Goal: Task Accomplishment & Management: Manage account settings

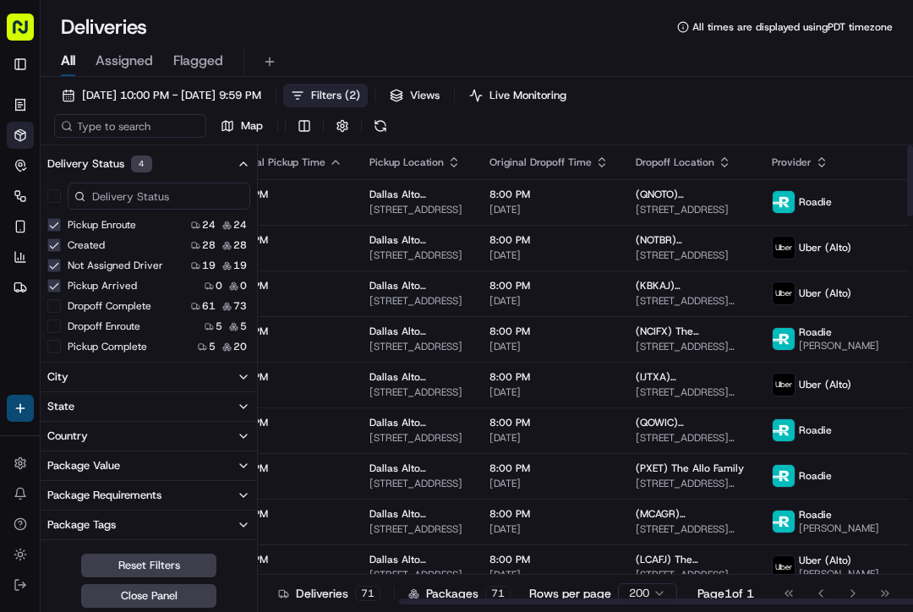
scroll to position [0, 181]
click at [816, 165] on icon "button" at bounding box center [823, 163] width 14 height 14
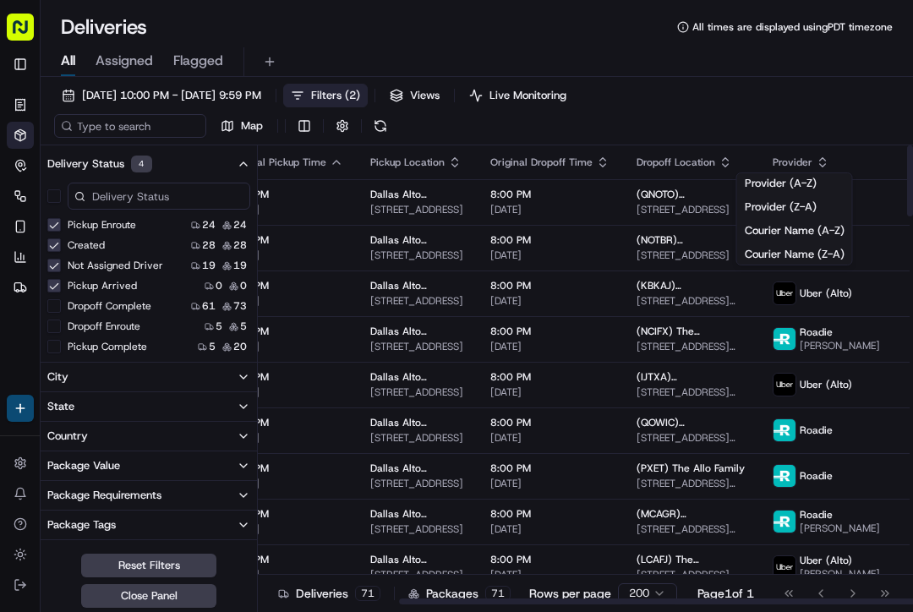
click at [805, 229] on button "Courier Name (A-Z)" at bounding box center [794, 231] width 115 height 20
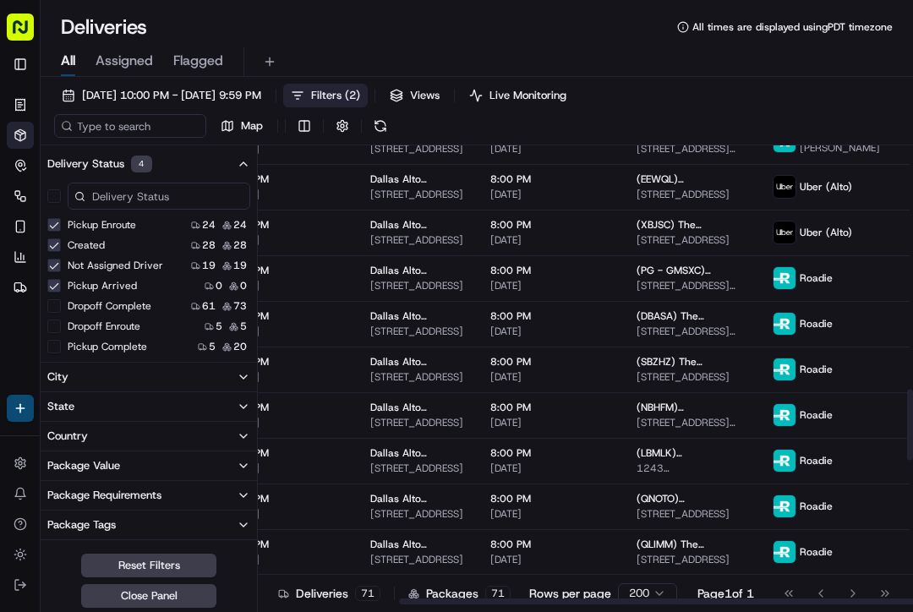
scroll to position [1661, 181]
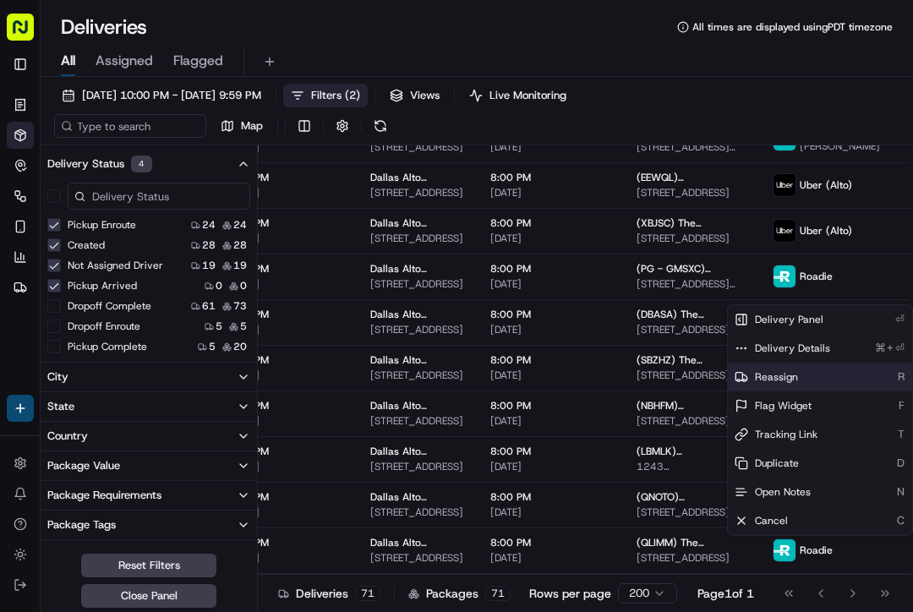
click at [776, 371] on span "Reassign" at bounding box center [776, 377] width 43 height 14
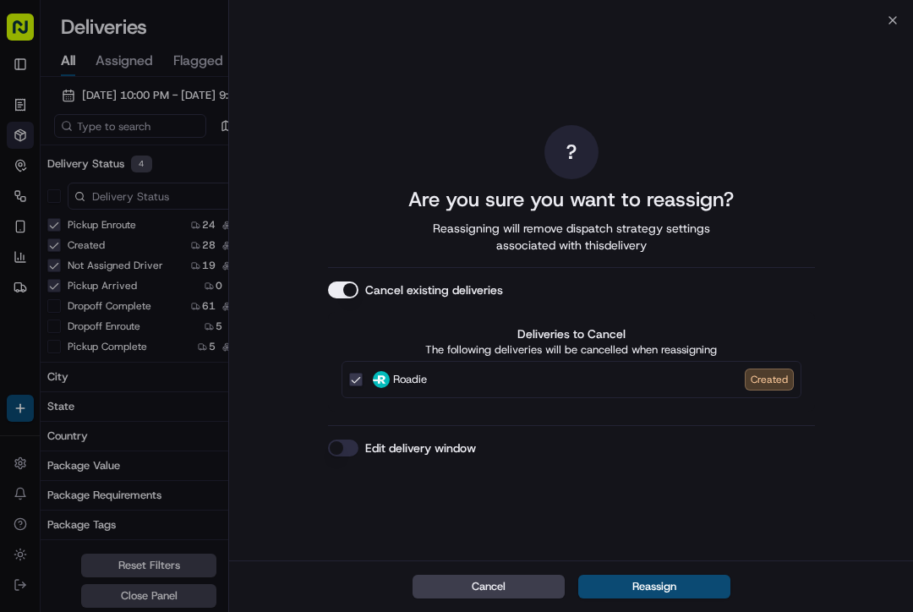
click at [345, 442] on button "Edit delivery window" at bounding box center [343, 448] width 30 height 17
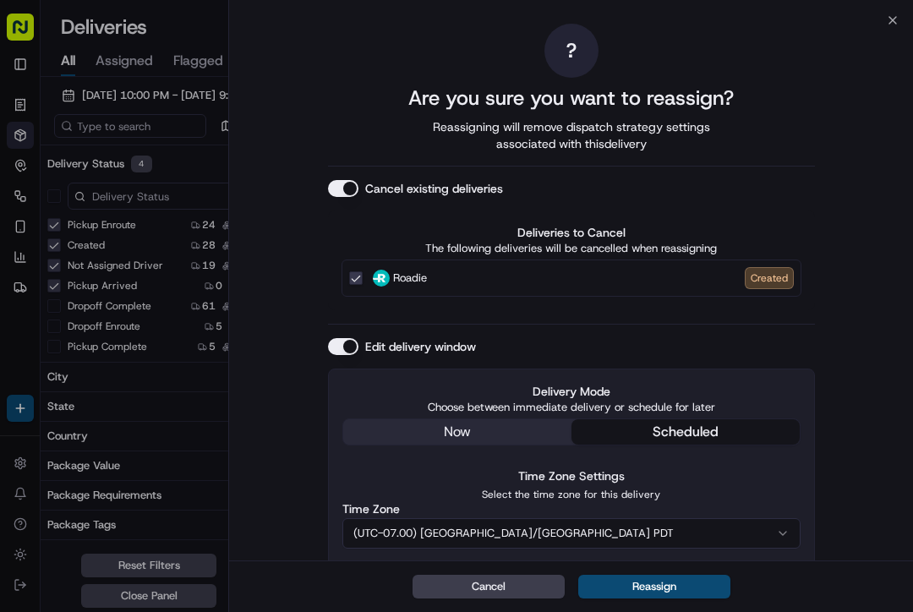
click at [468, 424] on div "Delivery Mode Choose between immediate delivery or schedule for later now sched…" at bounding box center [571, 522] width 487 height 306
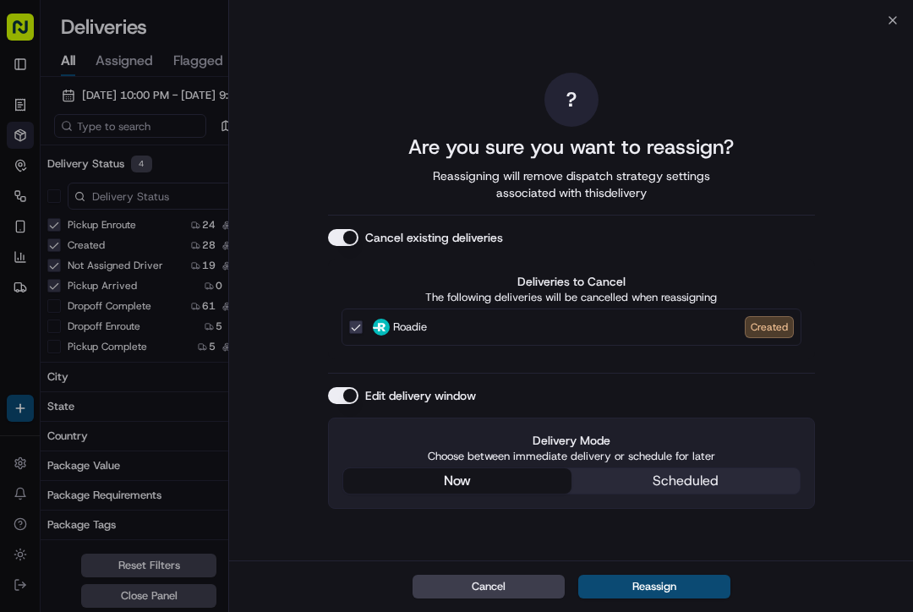
click at [659, 580] on button "Reassign" at bounding box center [654, 587] width 152 height 24
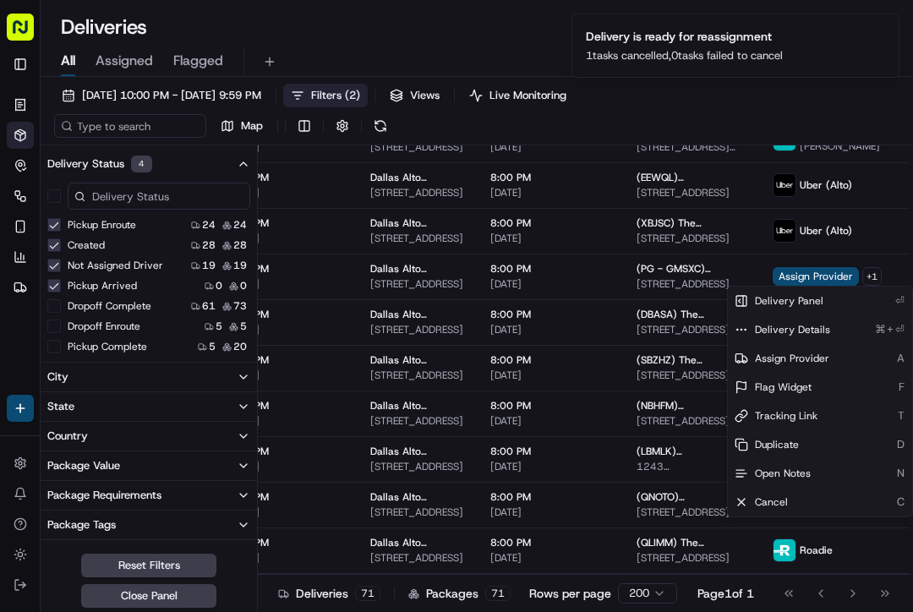
click at [790, 273] on span "Assign Provider" at bounding box center [816, 276] width 86 height 19
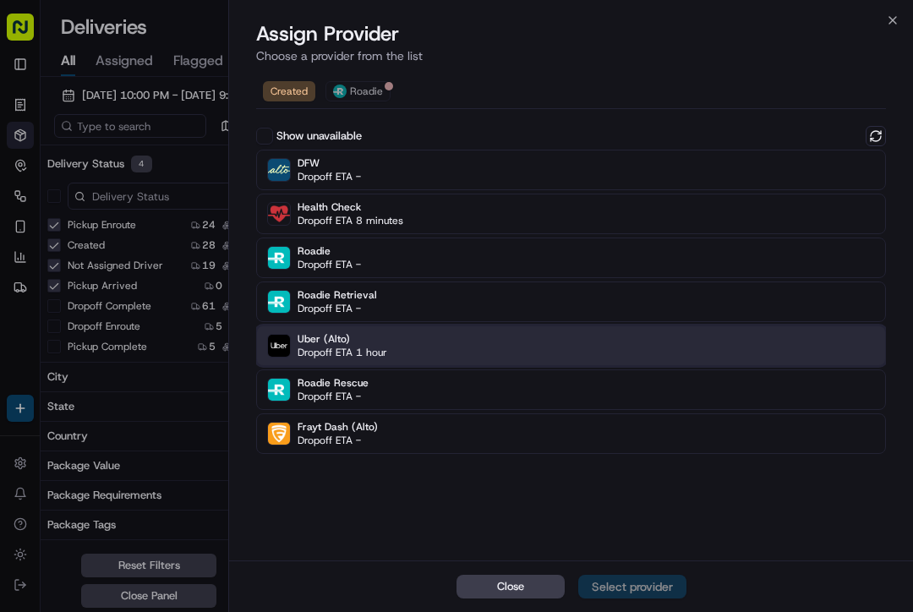
click at [664, 345] on div "Uber (Alto) Dropoff ETA 1 hour" at bounding box center [571, 346] width 630 height 41
click at [648, 586] on div "Assign Provider" at bounding box center [632, 586] width 83 height 17
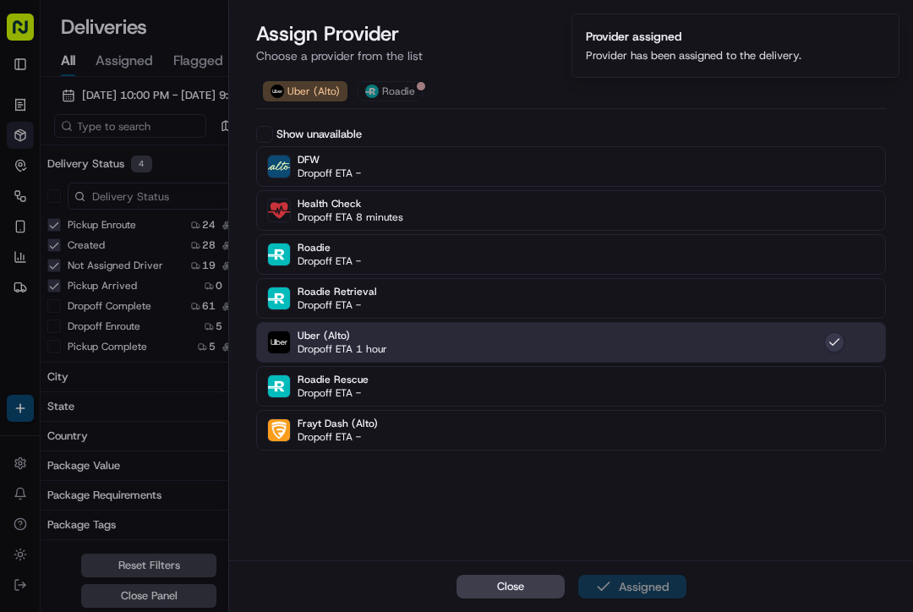
click at [497, 594] on span "Close" at bounding box center [510, 586] width 27 height 15
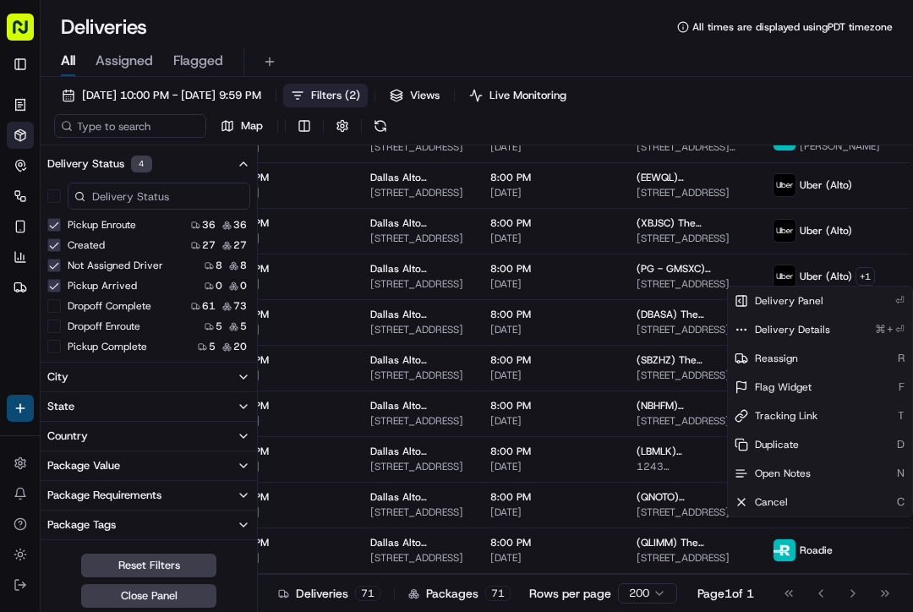
click at [871, 109] on div "[DATE] 10:00 PM - [DATE] 9:59 PM Filters ( 2 ) Views Live Monitoring Map" at bounding box center [477, 115] width 873 height 62
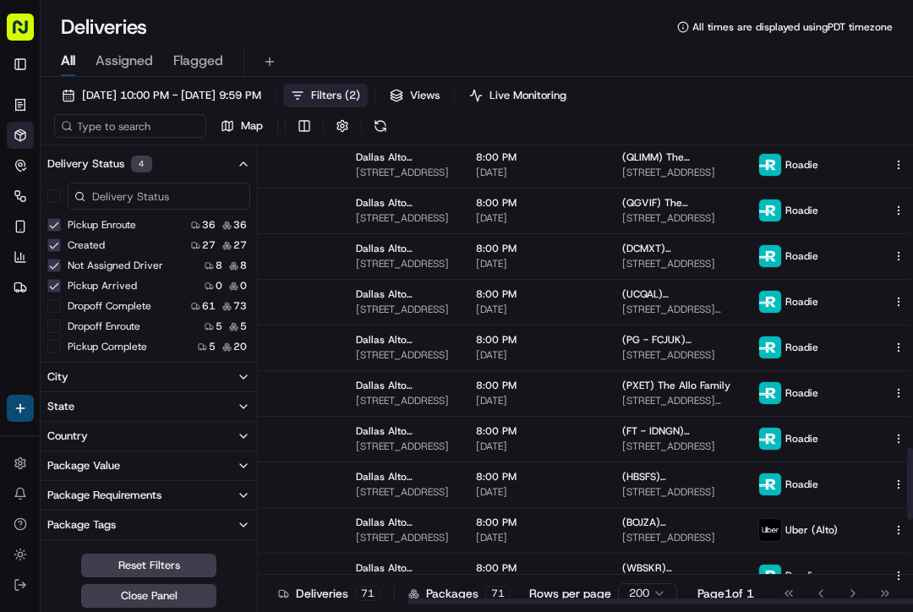
scroll to position [2044, 195]
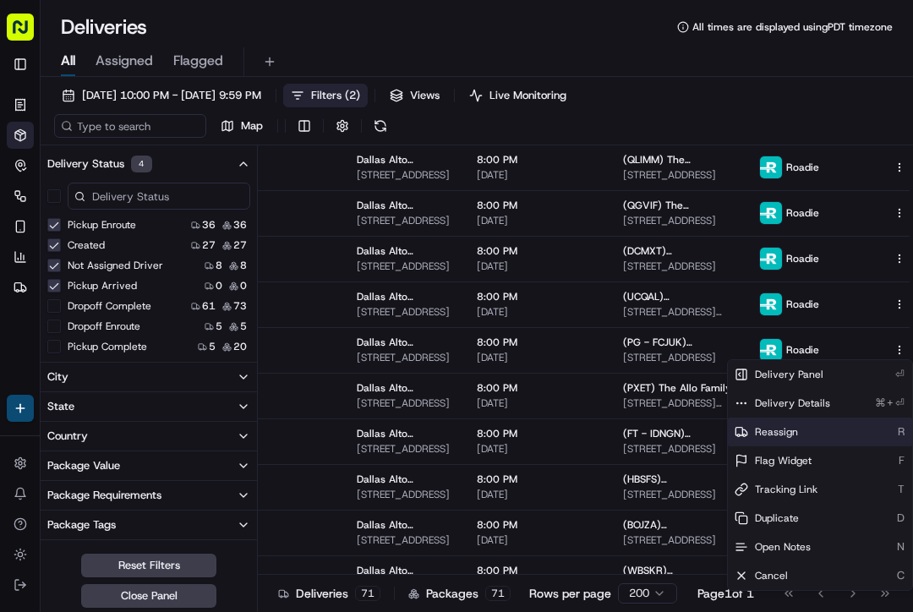
click at [778, 429] on span "Reassign" at bounding box center [776, 432] width 43 height 14
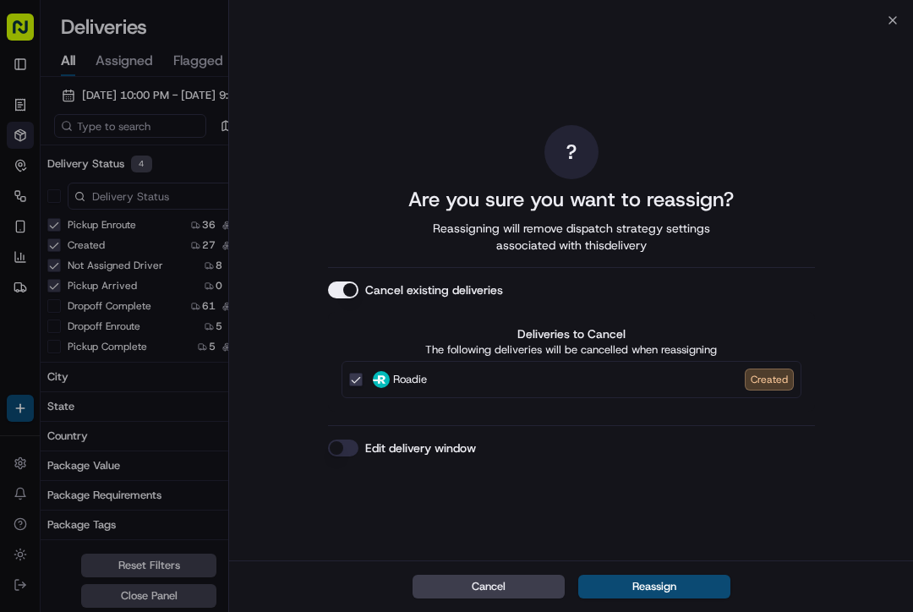
click at [365, 446] on label "Edit delivery window" at bounding box center [420, 448] width 111 height 17
click at [359, 446] on button "Edit delivery window" at bounding box center [343, 448] width 30 height 17
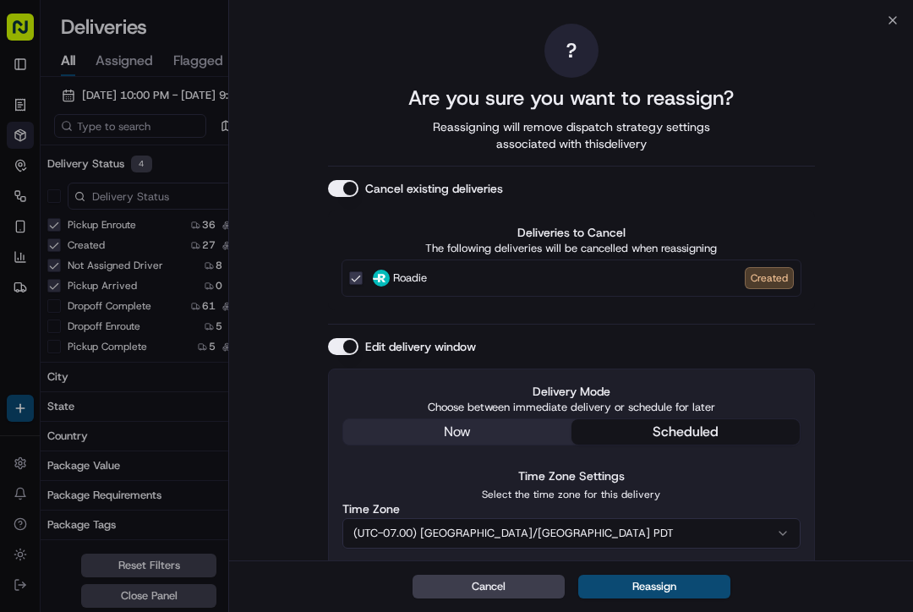
click at [544, 434] on div "Delivery Mode Choose between immediate delivery or schedule for later now sched…" at bounding box center [572, 414] width 458 height 63
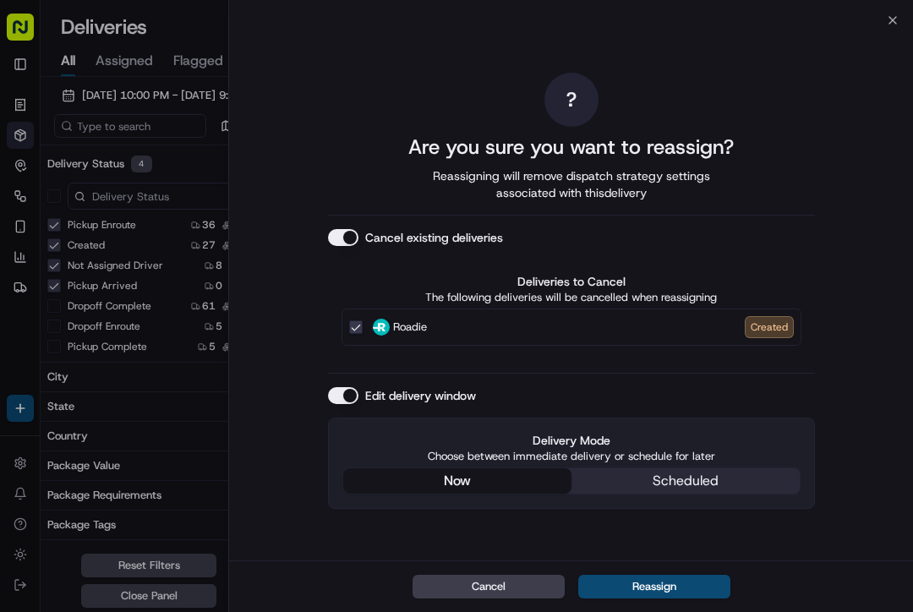
click at [643, 589] on button "Reassign" at bounding box center [654, 587] width 152 height 24
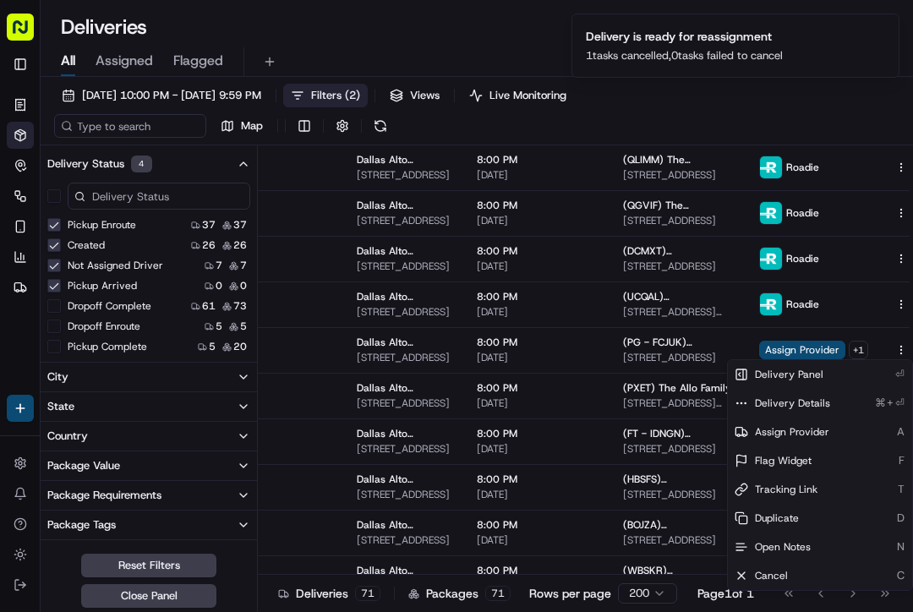
click at [781, 345] on span "Assign Provider" at bounding box center [802, 350] width 86 height 19
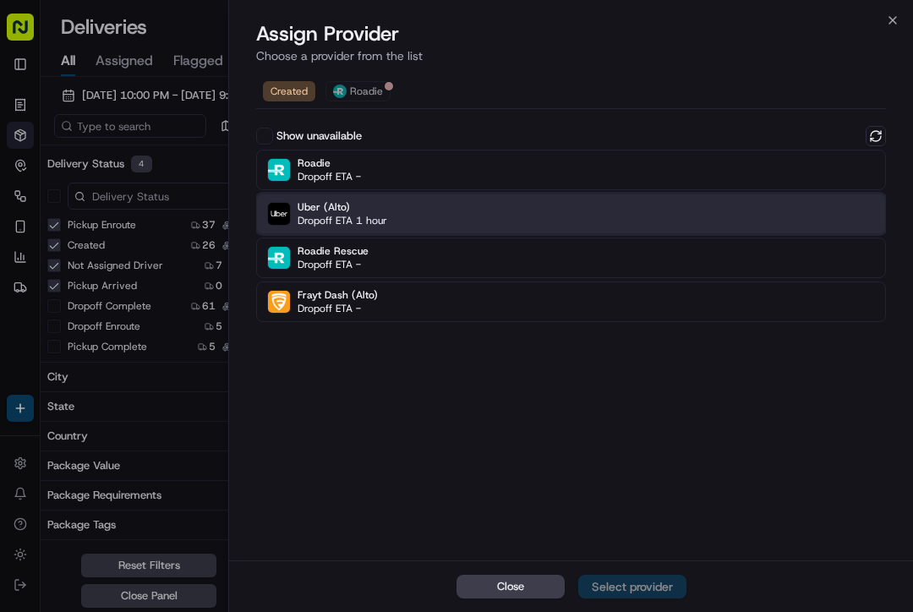
click at [818, 220] on div "Uber (Alto) Dropoff ETA 1 hour" at bounding box center [571, 214] width 630 height 41
click at [632, 585] on div "Assign Provider" at bounding box center [632, 586] width 83 height 17
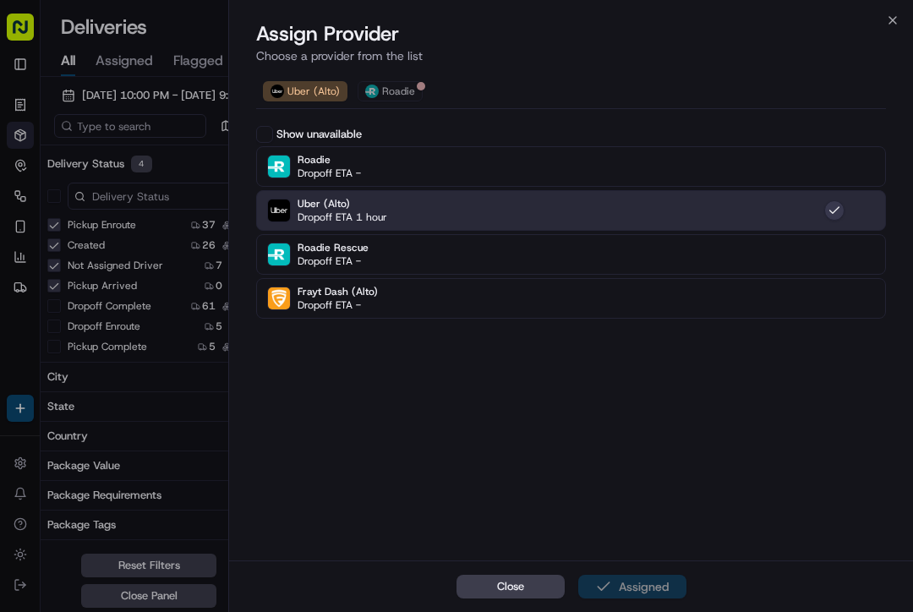
click at [523, 598] on button "Close" at bounding box center [511, 587] width 108 height 24
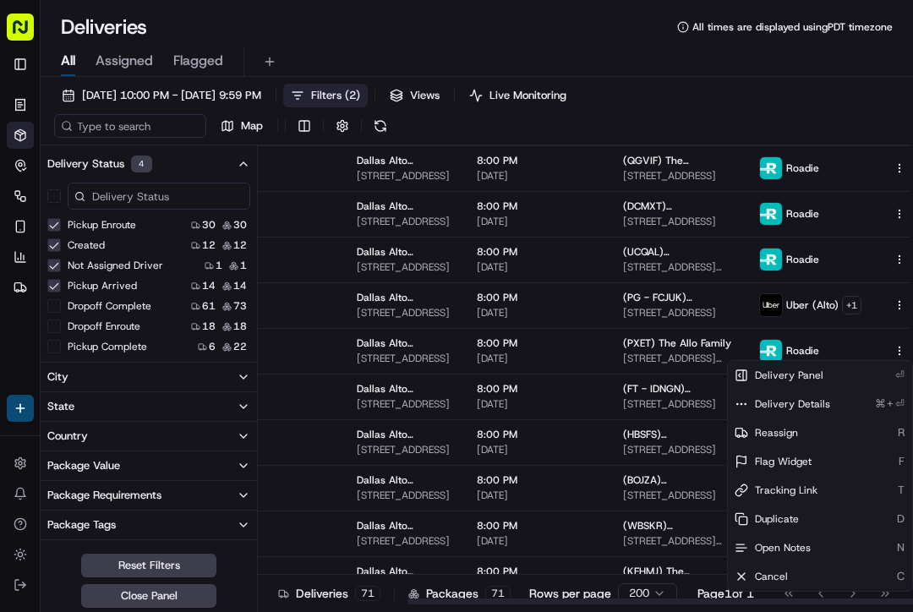
click at [727, 107] on div "[DATE] 10:00 PM - [DATE] 9:59 PM Filters ( 2 ) Views Live Monitoring Map" at bounding box center [477, 115] width 873 height 62
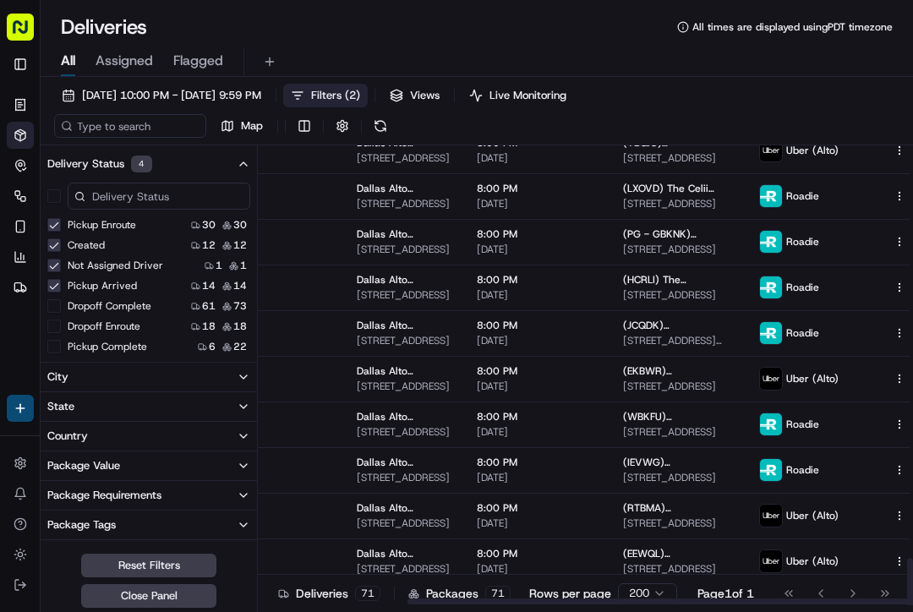
scroll to position [2793, 195]
click at [894, 420] on icon "button" at bounding box center [900, 425] width 12 height 12
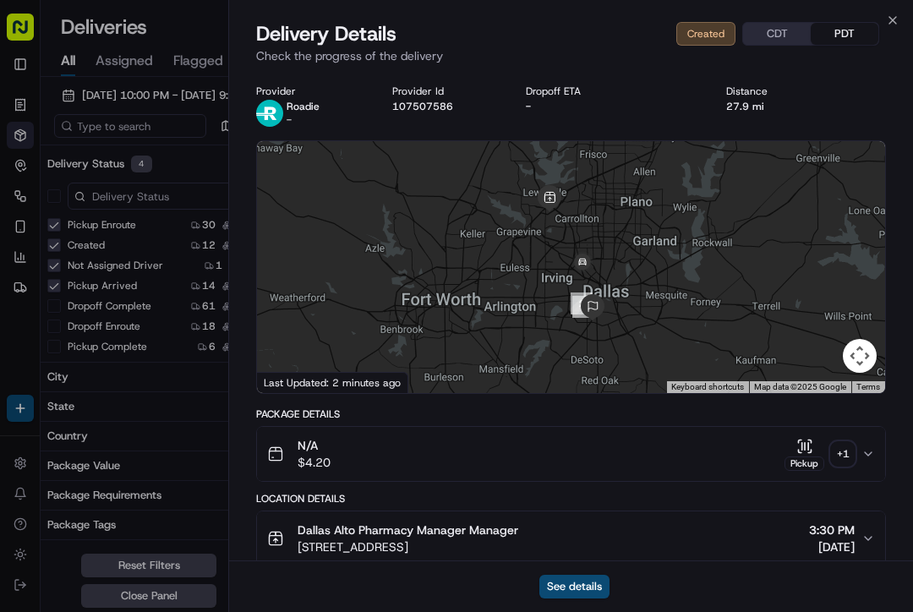
click at [897, 25] on icon "button" at bounding box center [893, 21] width 14 height 14
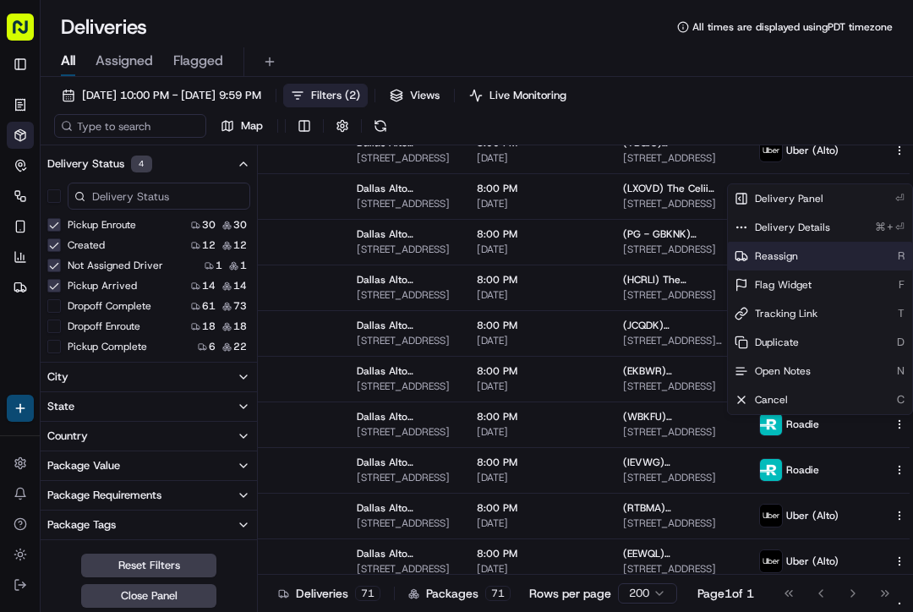
click at [791, 257] on span "Reassign" at bounding box center [776, 256] width 43 height 14
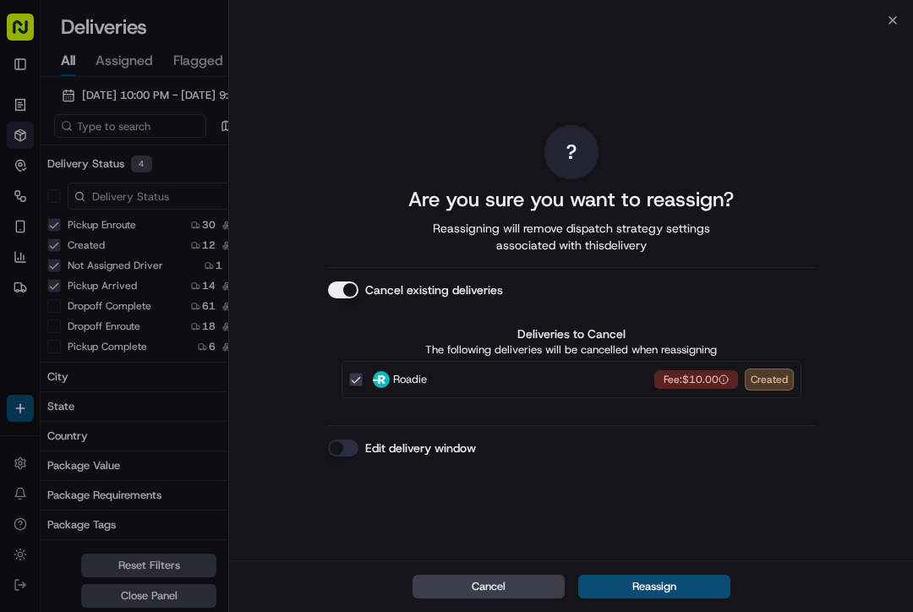
click at [493, 596] on button "Cancel" at bounding box center [489, 587] width 152 height 24
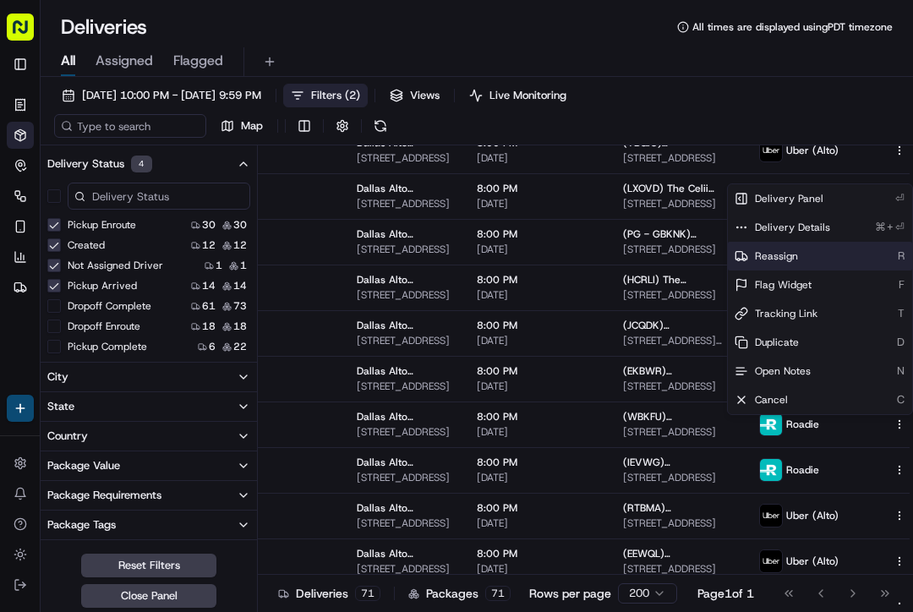
click at [727, 75] on div "All Assigned Flagged" at bounding box center [477, 62] width 873 height 30
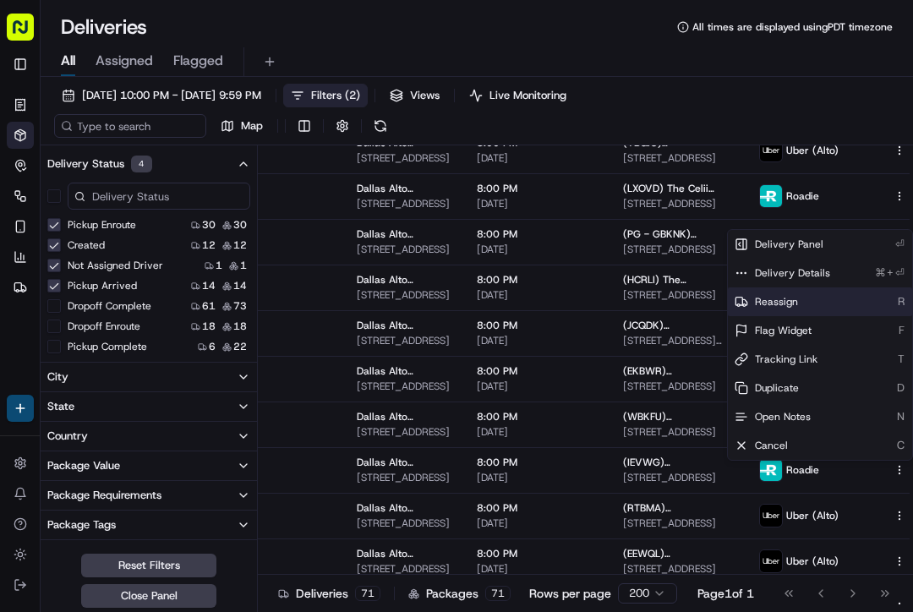
click at [788, 300] on span "Reassign" at bounding box center [776, 302] width 43 height 14
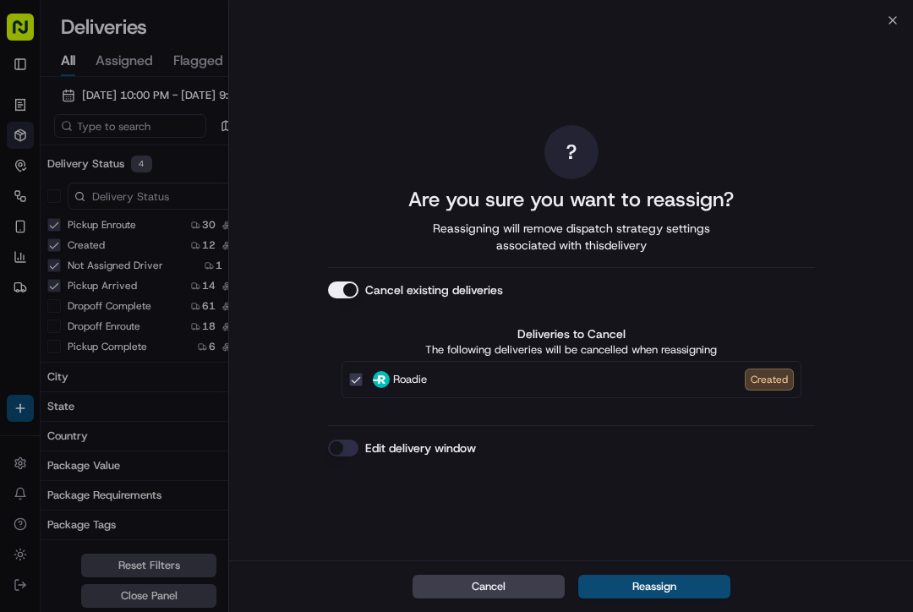
click at [356, 447] on button "Edit delivery window" at bounding box center [343, 448] width 30 height 17
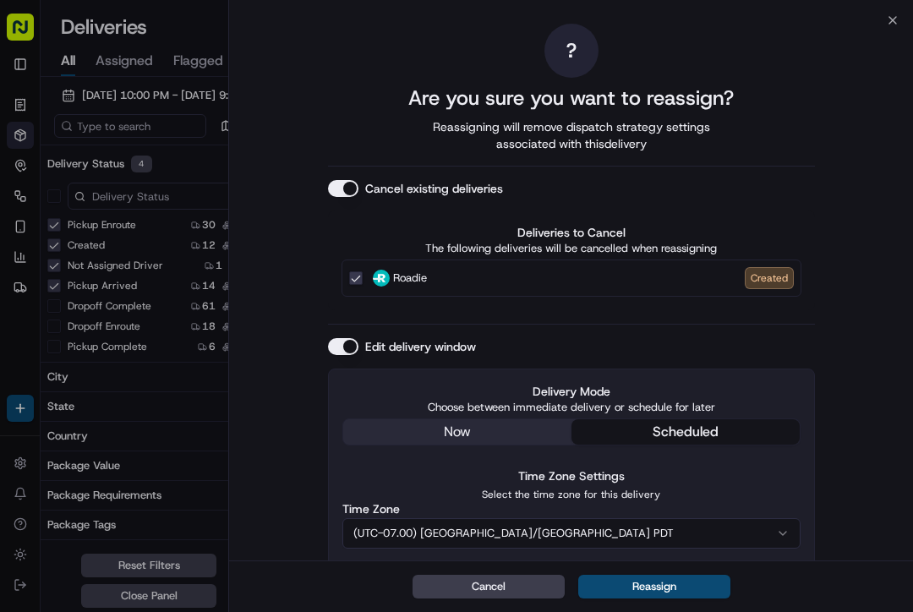
click at [488, 419] on div "Delivery Mode Choose between immediate delivery or schedule for later now sched…" at bounding box center [571, 532] width 487 height 326
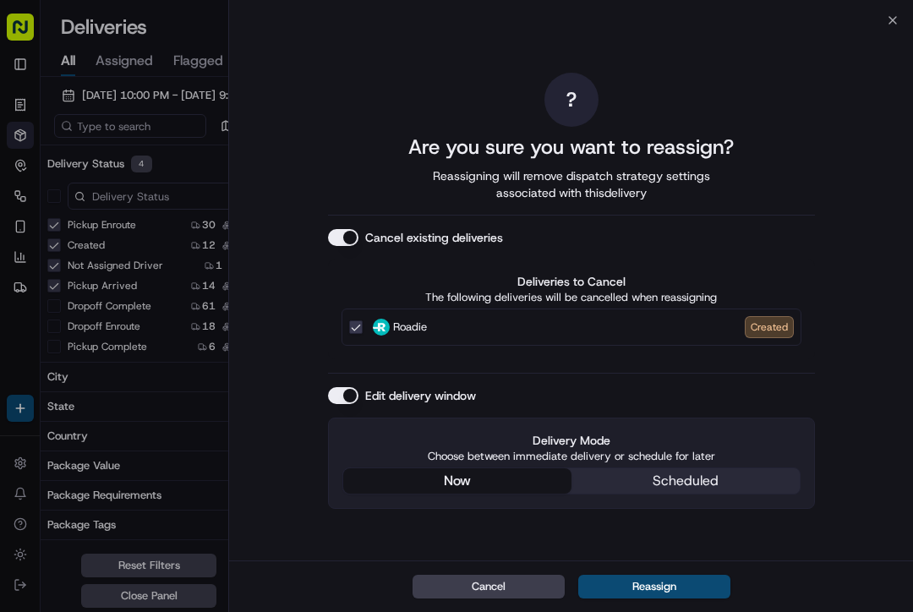
click at [658, 586] on button "Reassign" at bounding box center [654, 587] width 152 height 24
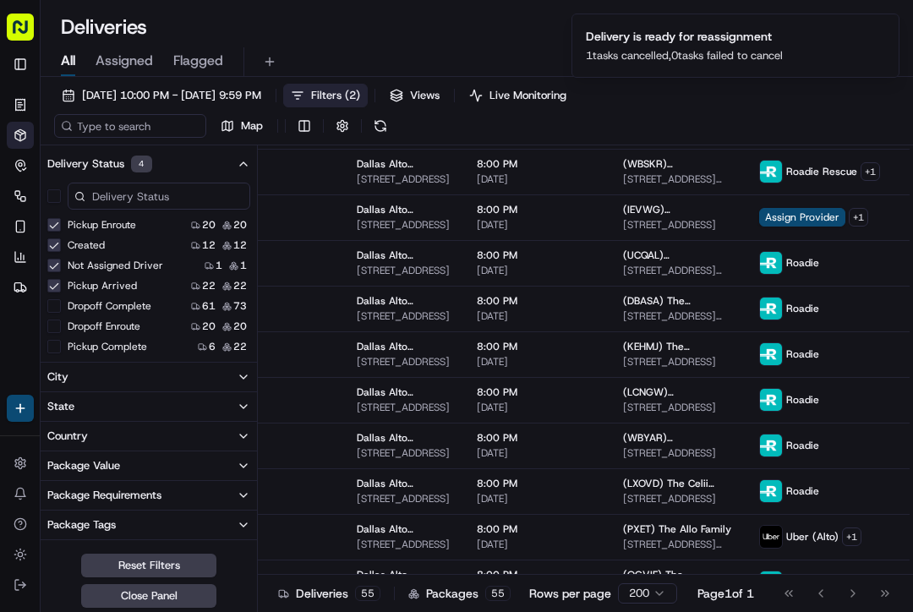
scroll to position [2062, 195]
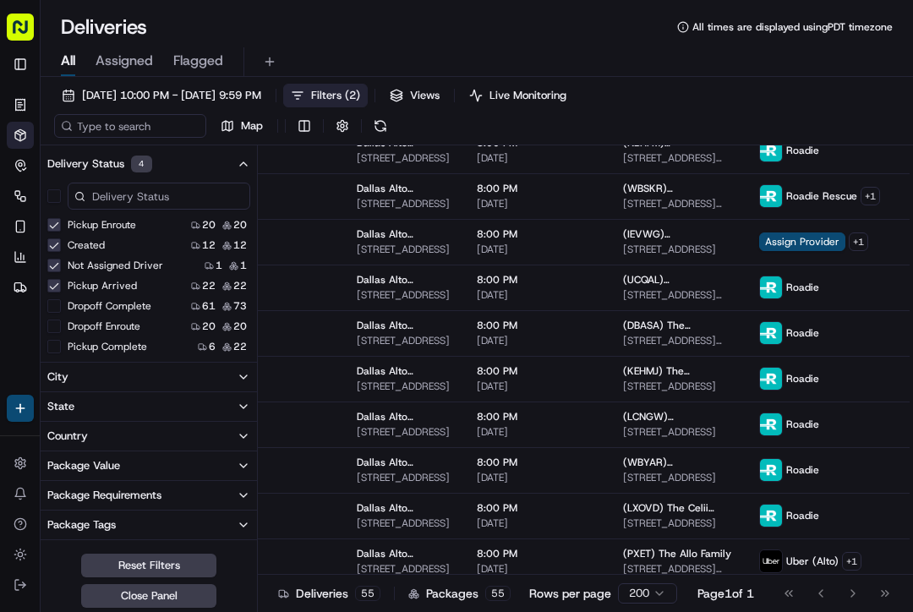
click at [771, 243] on span "Assign Provider" at bounding box center [802, 242] width 86 height 19
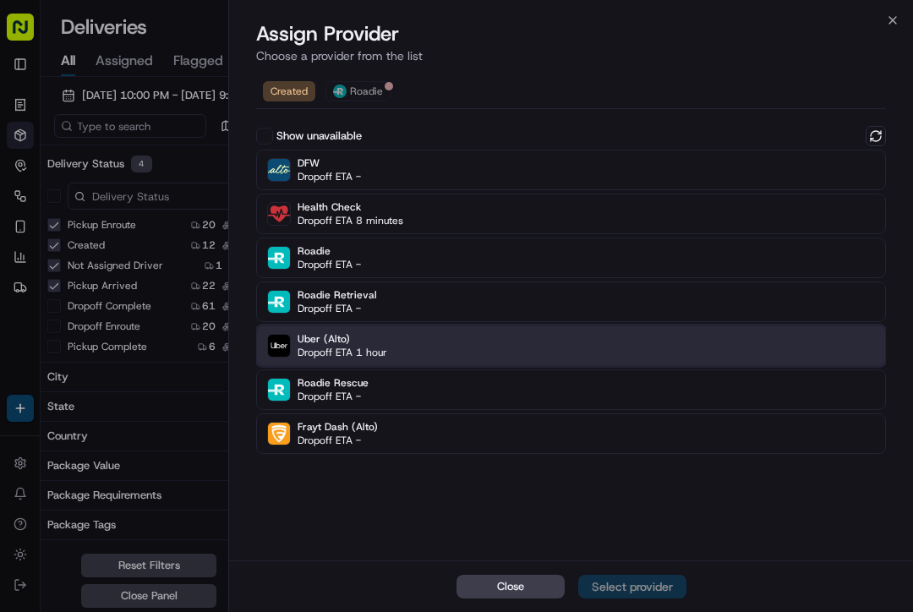
click at [633, 352] on div "Uber (Alto) Dropoff ETA 1 hour" at bounding box center [571, 346] width 630 height 41
click at [639, 579] on div "Assign Provider" at bounding box center [632, 586] width 83 height 17
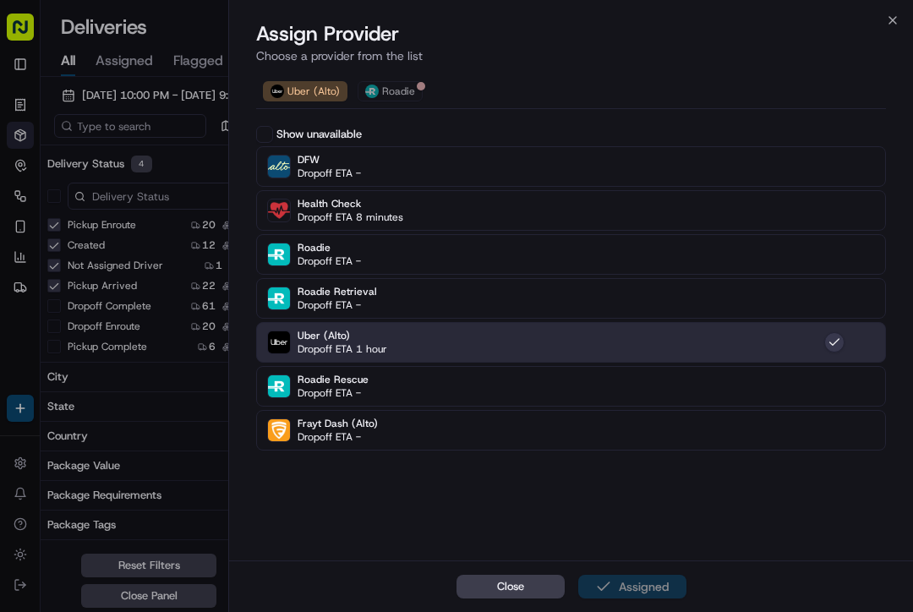
click at [506, 579] on span "Close" at bounding box center [510, 586] width 27 height 15
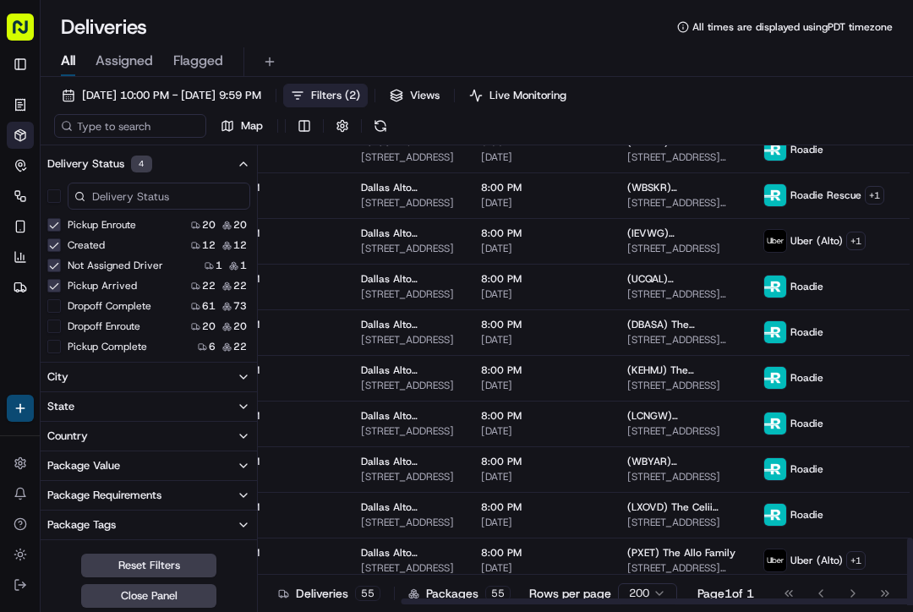
scroll to position [2062, 190]
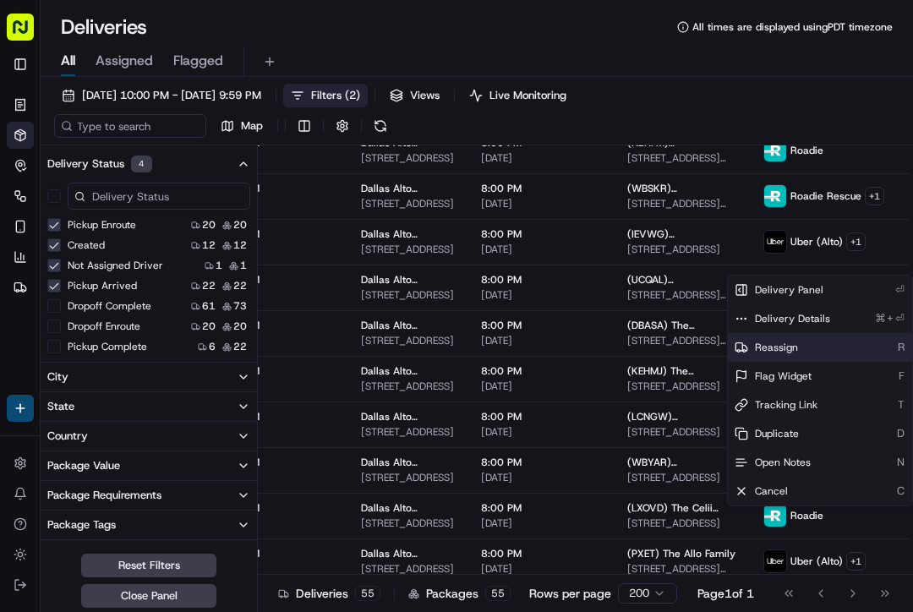
click at [800, 352] on div "Reassign R" at bounding box center [820, 347] width 184 height 29
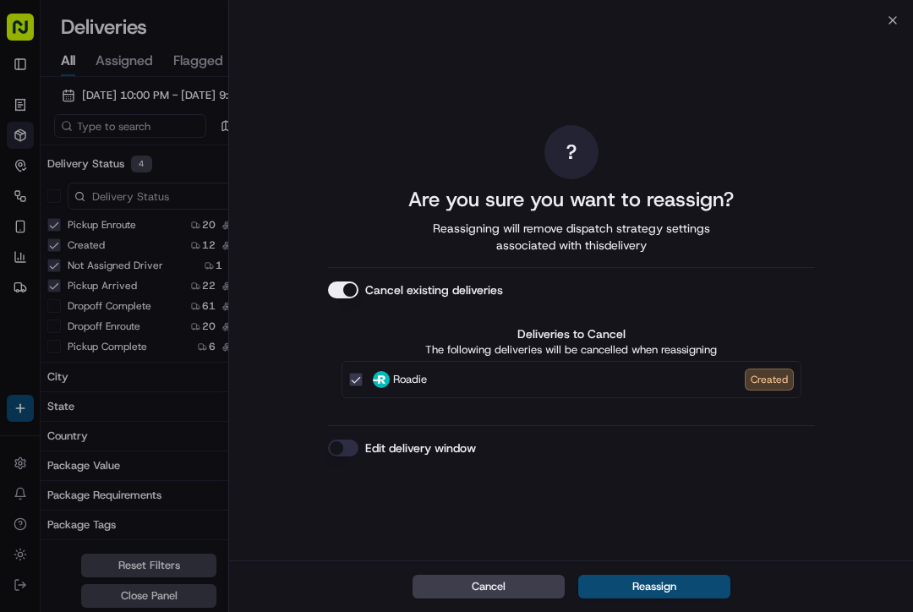
click at [338, 448] on button "Edit delivery window" at bounding box center [343, 448] width 30 height 17
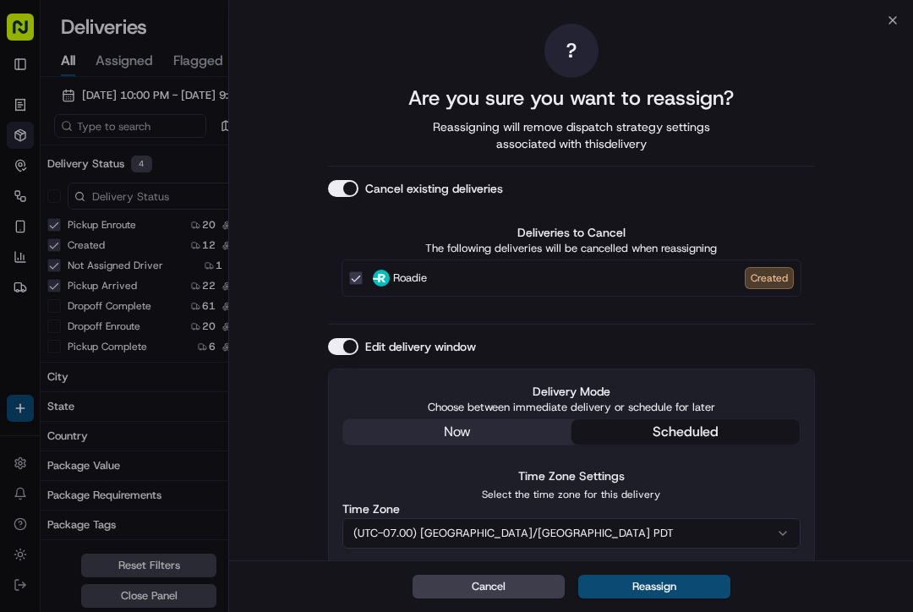
click at [485, 435] on div "Delivery Mode Choose between immediate delivery or schedule for later now sched…" at bounding box center [572, 414] width 458 height 63
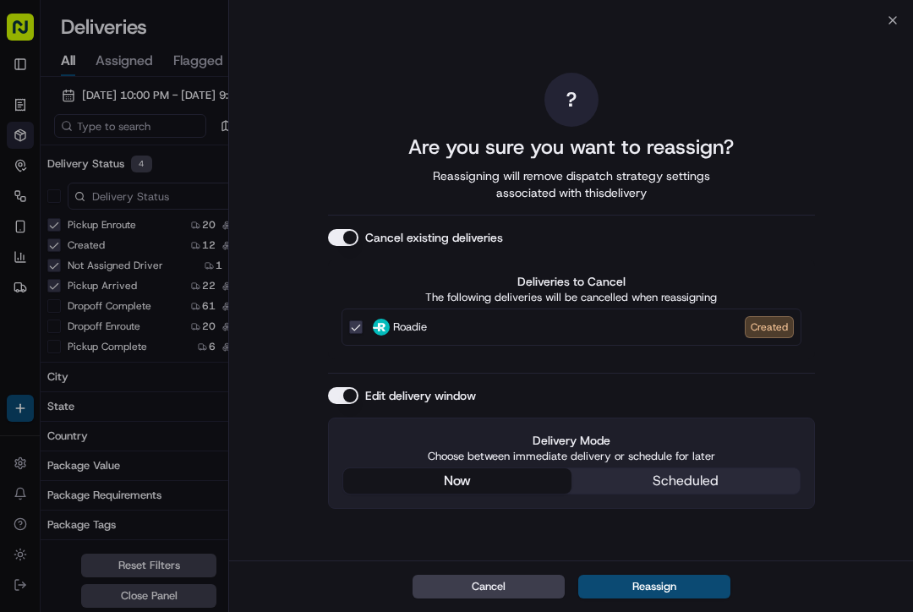
click at [651, 584] on button "Reassign" at bounding box center [654, 587] width 152 height 24
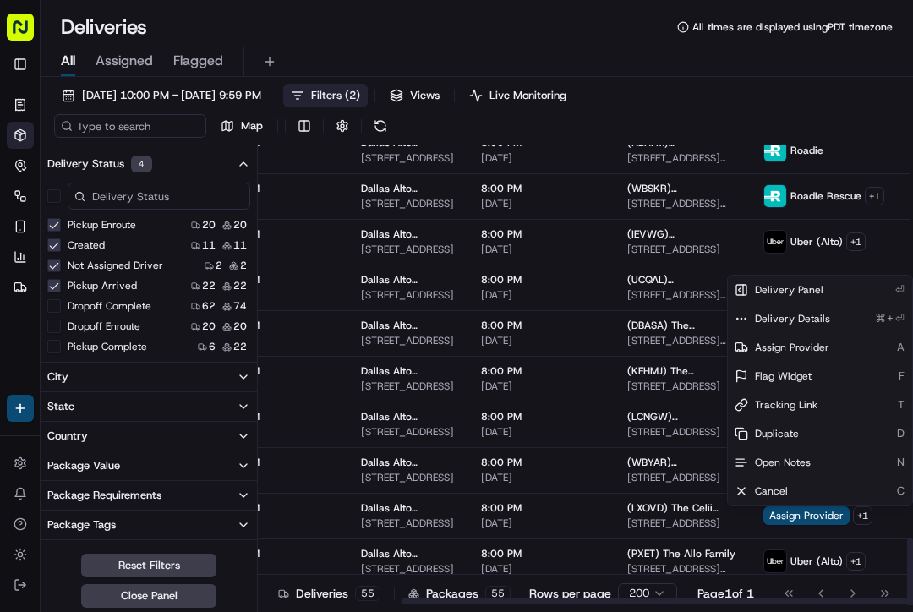
click at [787, 518] on span "Assign Provider" at bounding box center [807, 516] width 86 height 19
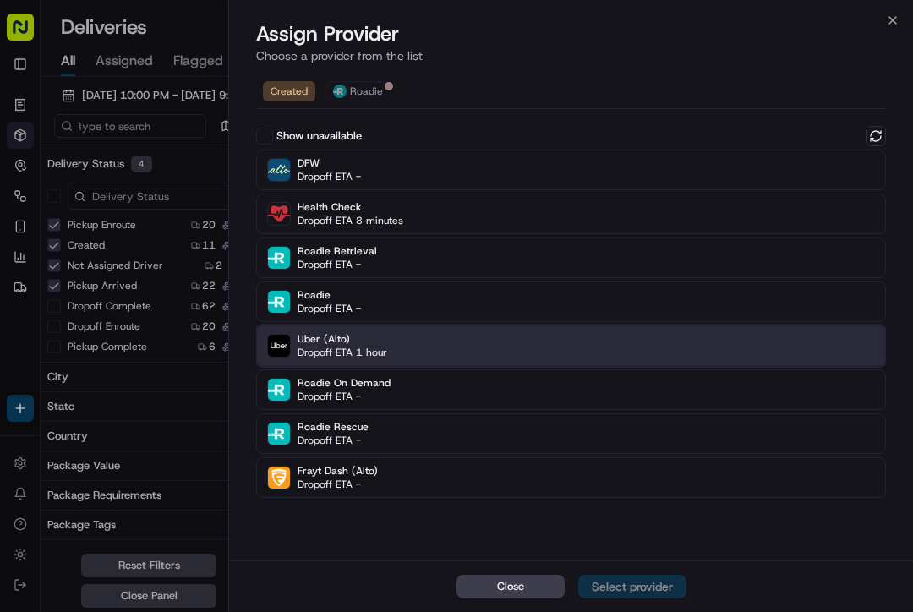
click at [474, 343] on div "Uber (Alto) Dropoff ETA 1 hour" at bounding box center [571, 346] width 630 height 41
click at [639, 580] on div "Assign Provider" at bounding box center [632, 586] width 83 height 17
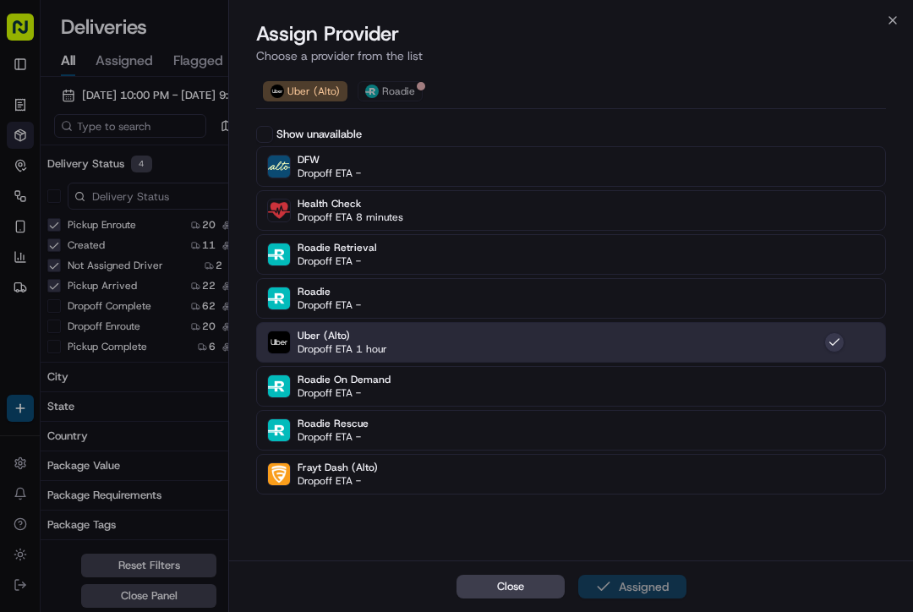
click at [497, 579] on span "Close" at bounding box center [510, 586] width 27 height 15
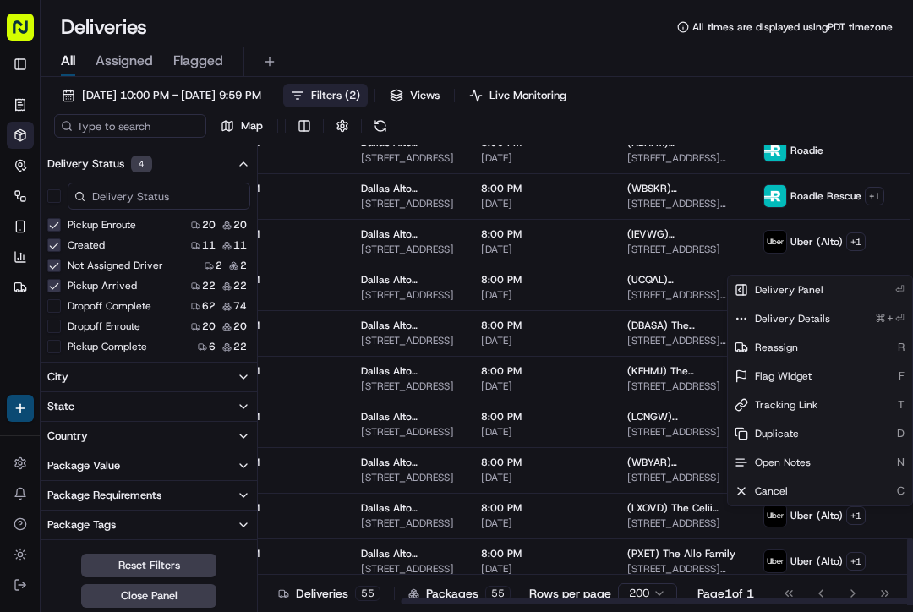
click at [743, 99] on div "[DATE] 10:00 PM - [DATE] 9:59 PM Filters ( 2 ) Views Live Monitoring Map" at bounding box center [477, 115] width 873 height 62
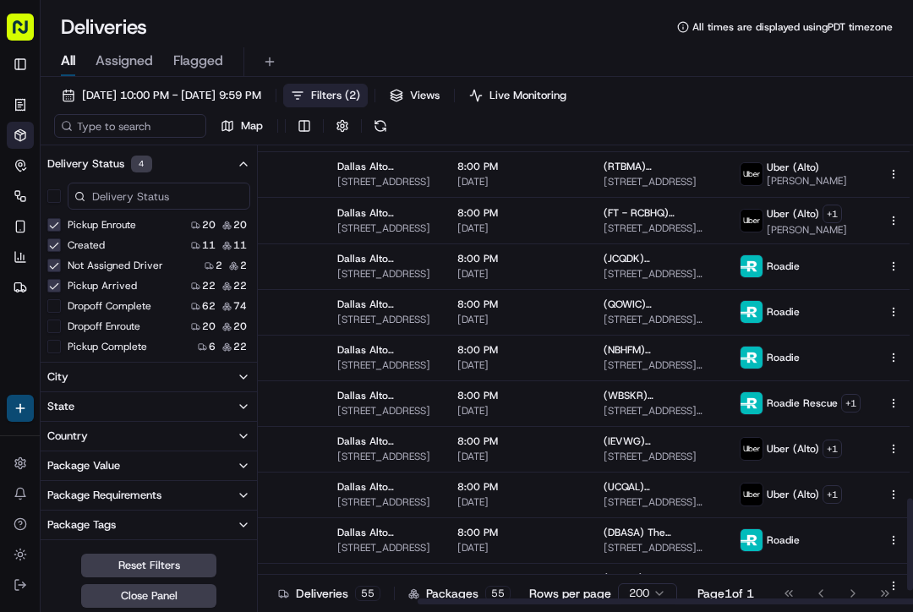
scroll to position [1856, 212]
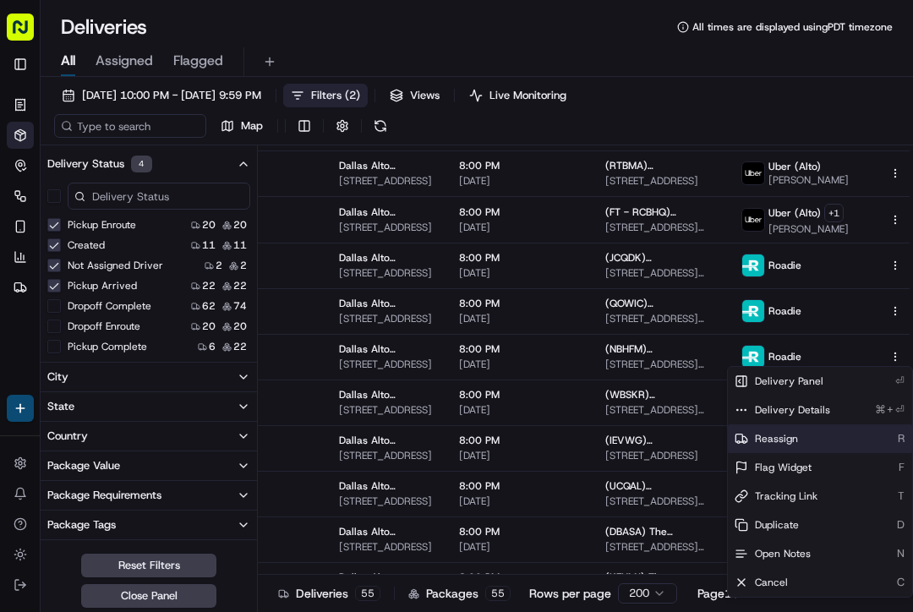
click at [787, 440] on span "Reassign" at bounding box center [776, 439] width 43 height 14
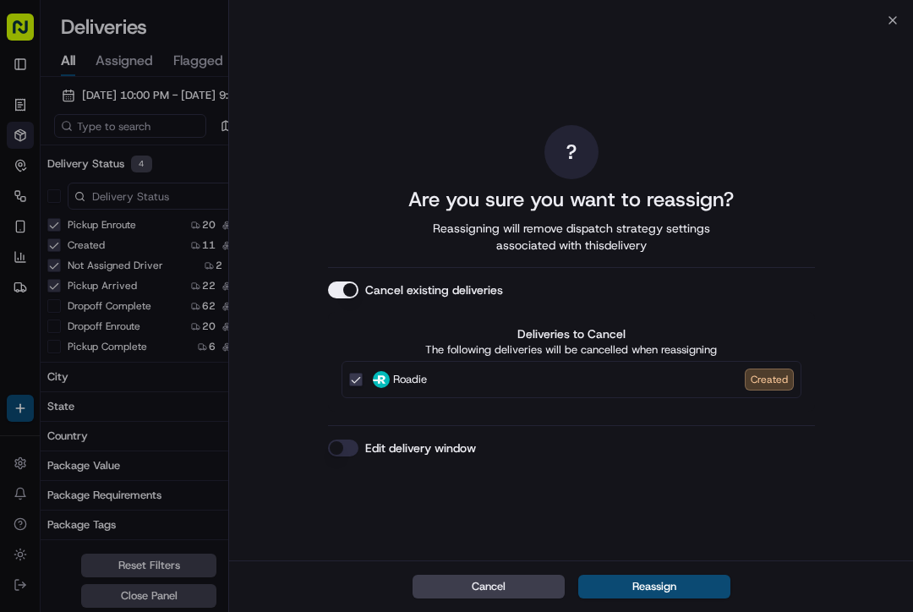
click at [347, 450] on button "Edit delivery window" at bounding box center [343, 448] width 30 height 17
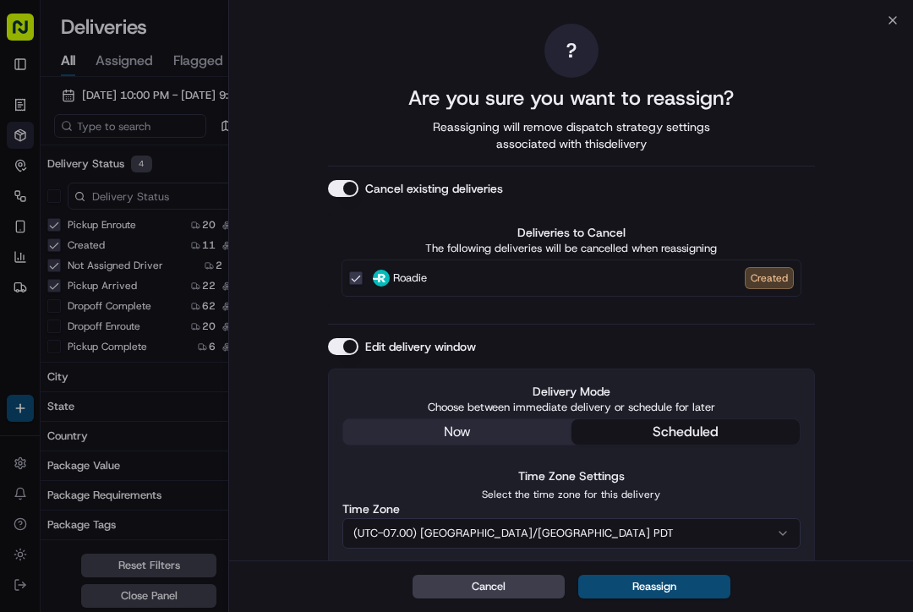
click at [490, 419] on div "Delivery Mode Choose between immediate delivery or schedule for later now sched…" at bounding box center [571, 532] width 487 height 326
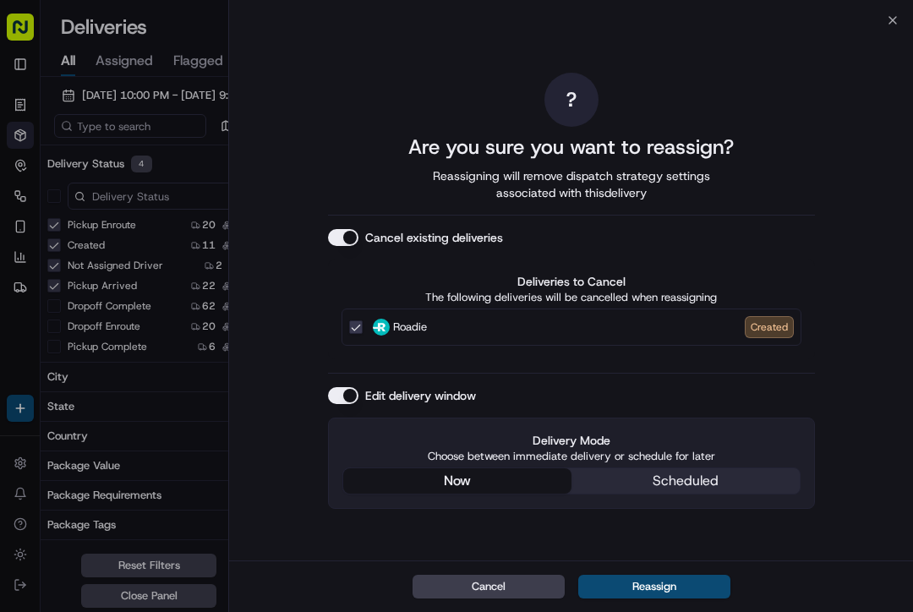
click at [663, 579] on button "Reassign" at bounding box center [654, 587] width 152 height 24
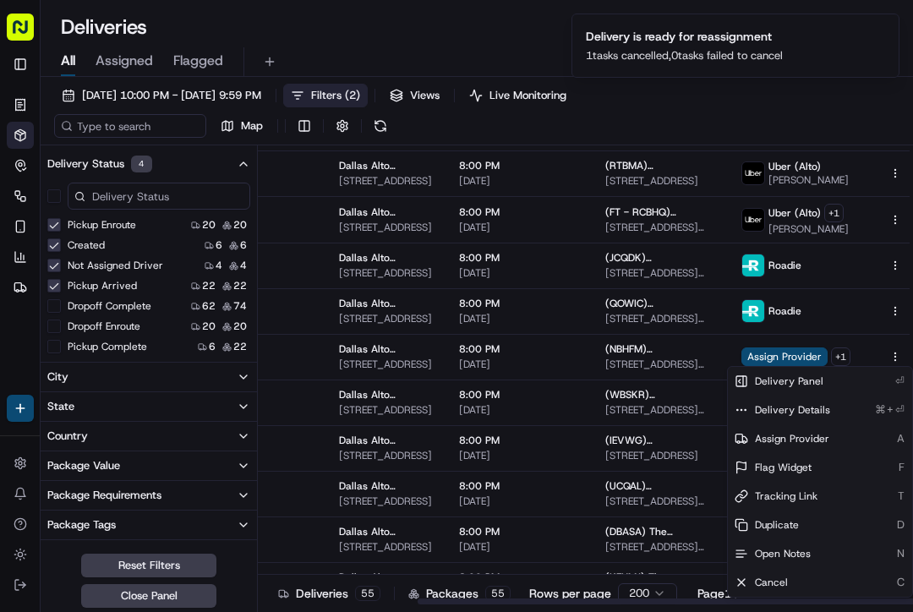
click at [742, 354] on span "Assign Provider" at bounding box center [785, 357] width 86 height 19
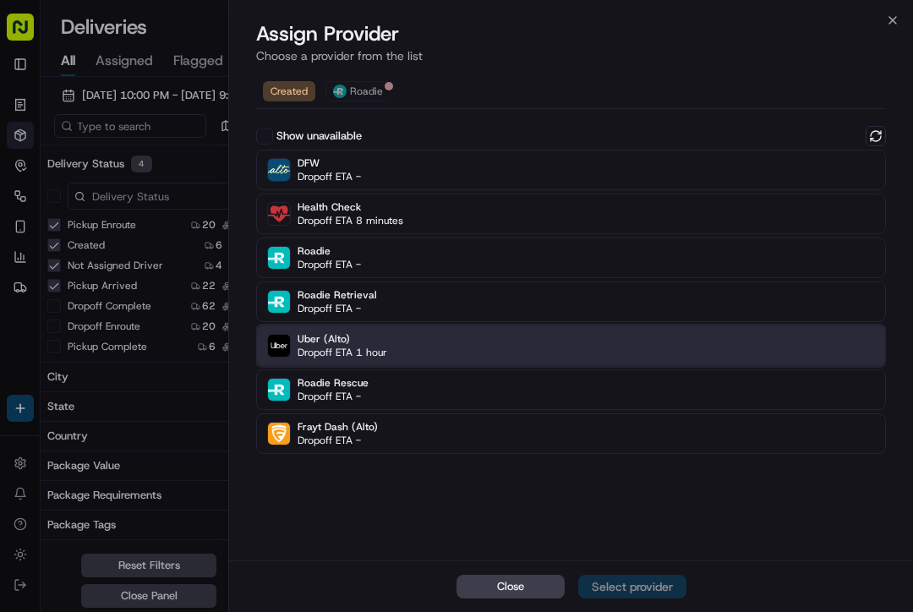
click at [540, 346] on div "Uber (Alto) Dropoff ETA 1 hour" at bounding box center [571, 346] width 630 height 41
click at [652, 596] on button "Assign Provider" at bounding box center [632, 587] width 108 height 24
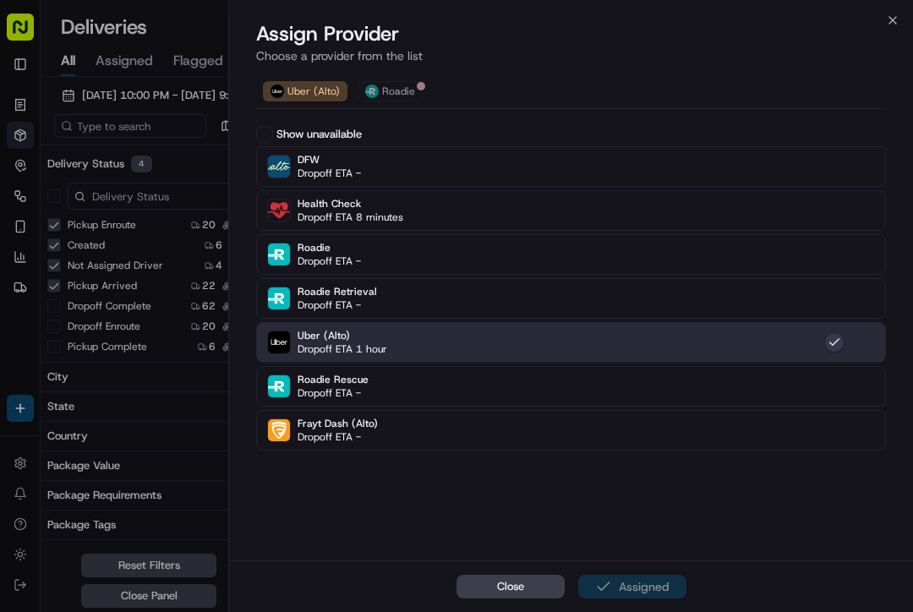
click at [499, 594] on span "Close" at bounding box center [510, 586] width 27 height 15
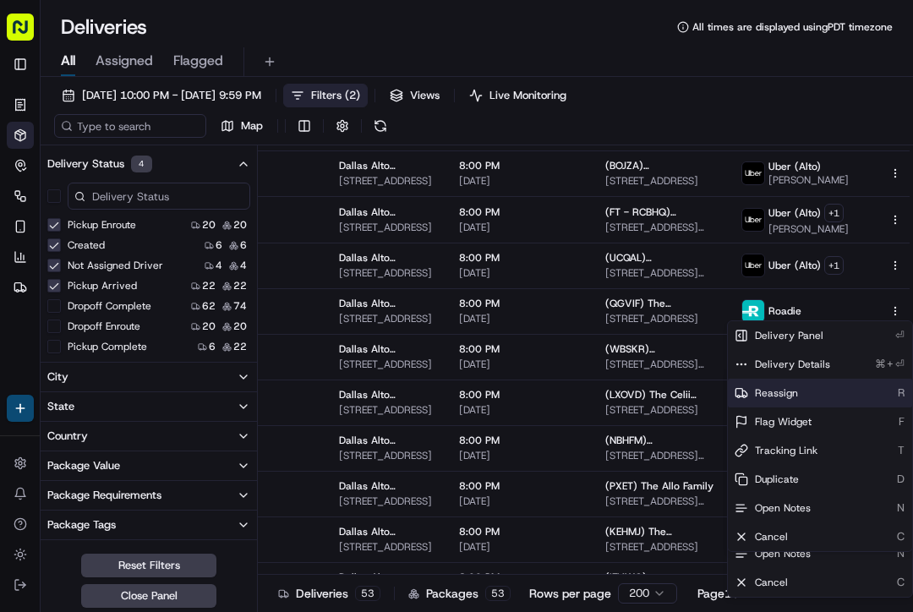
click at [776, 392] on span "Reassign" at bounding box center [776, 393] width 43 height 14
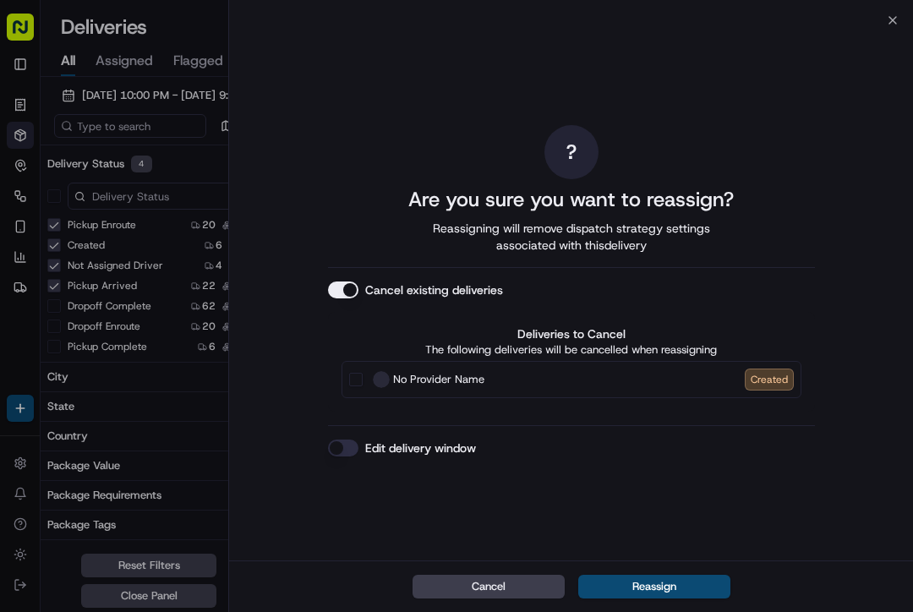
click at [342, 447] on button "Edit delivery window" at bounding box center [343, 448] width 30 height 17
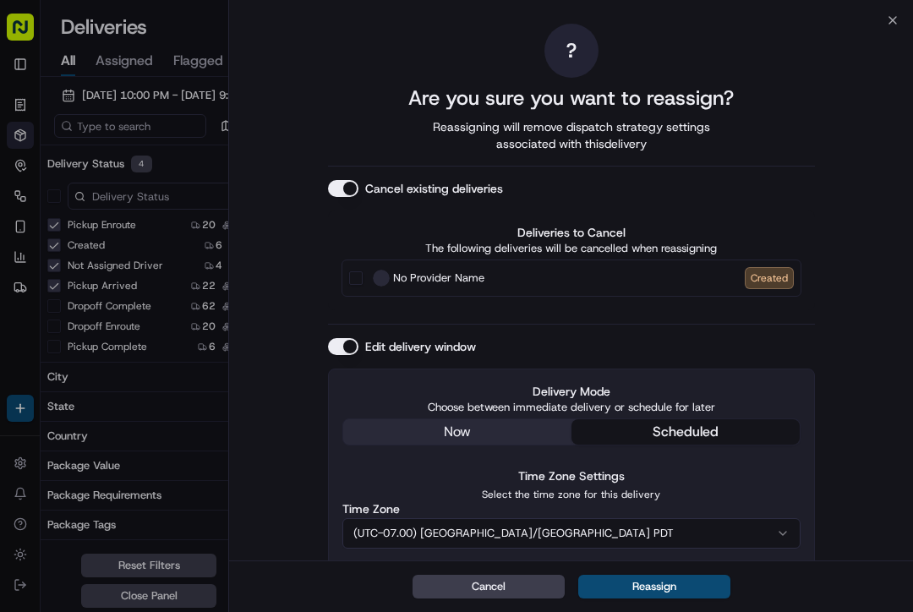
click at [460, 430] on div "Delivery Mode Choose between immediate delivery or schedule for later now sched…" at bounding box center [571, 532] width 487 height 326
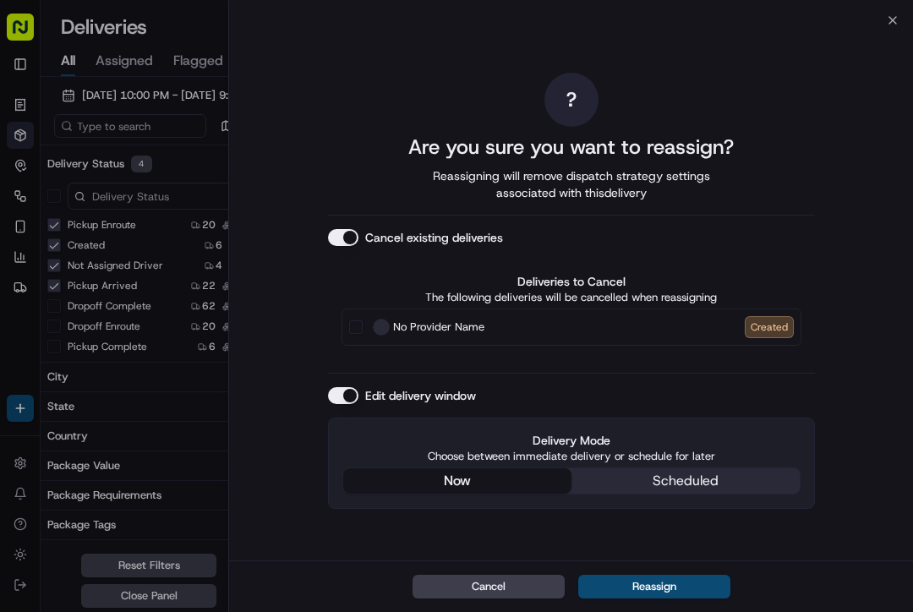
click at [490, 589] on button "Cancel" at bounding box center [489, 587] width 152 height 24
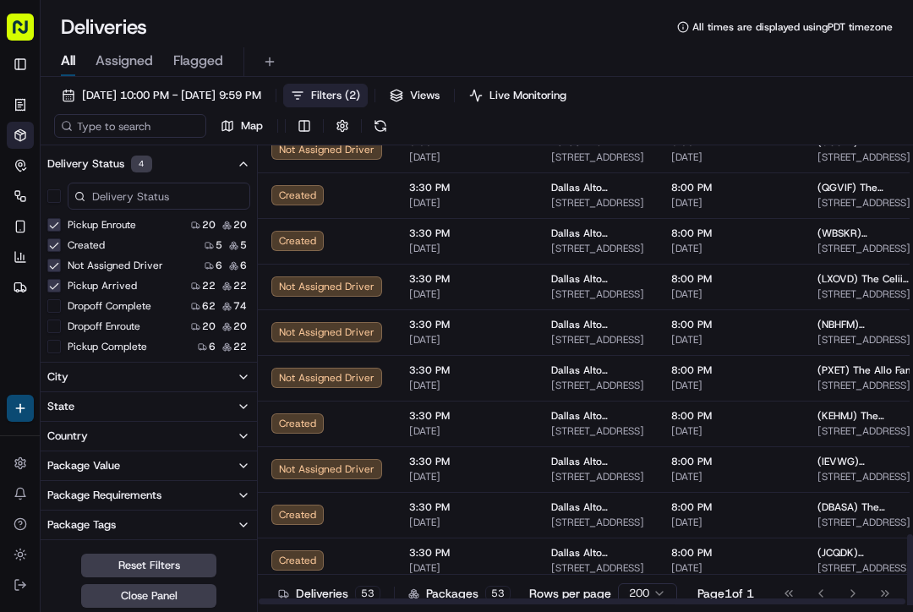
scroll to position [1971, 0]
click at [59, 252] on button "Created" at bounding box center [54, 245] width 14 height 14
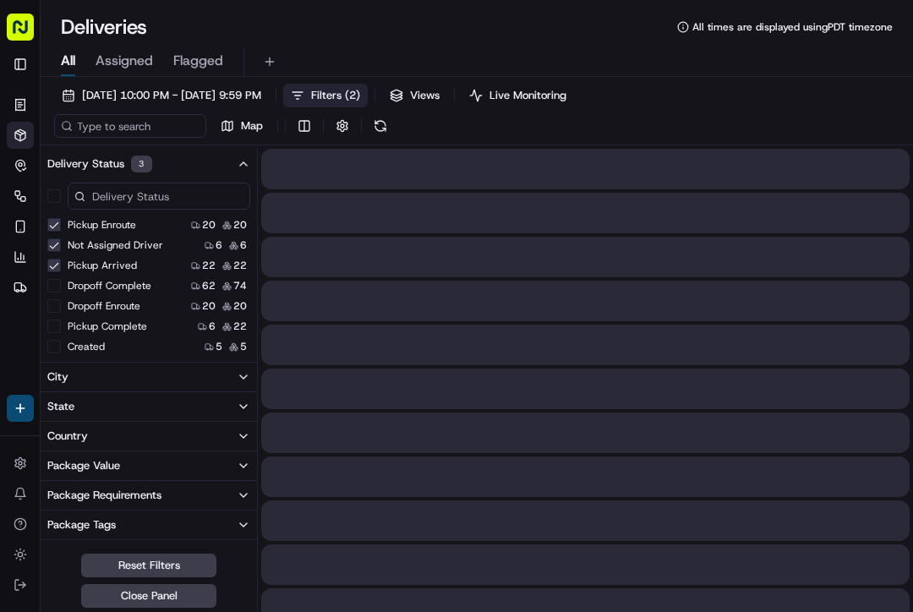
click at [60, 261] on button "Pickup Arrived" at bounding box center [54, 266] width 14 height 14
click at [47, 245] on button "Not Assigned Driver" at bounding box center [54, 245] width 14 height 14
click at [56, 224] on button "Pickup Enroute" at bounding box center [54, 225] width 14 height 14
click at [59, 342] on button "Created" at bounding box center [54, 345] width 14 height 14
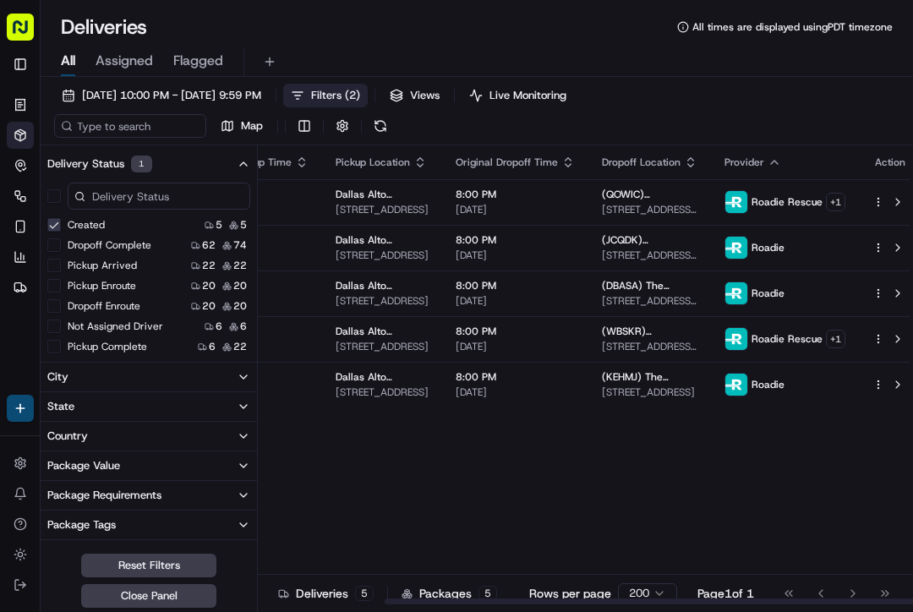
scroll to position [0, 156]
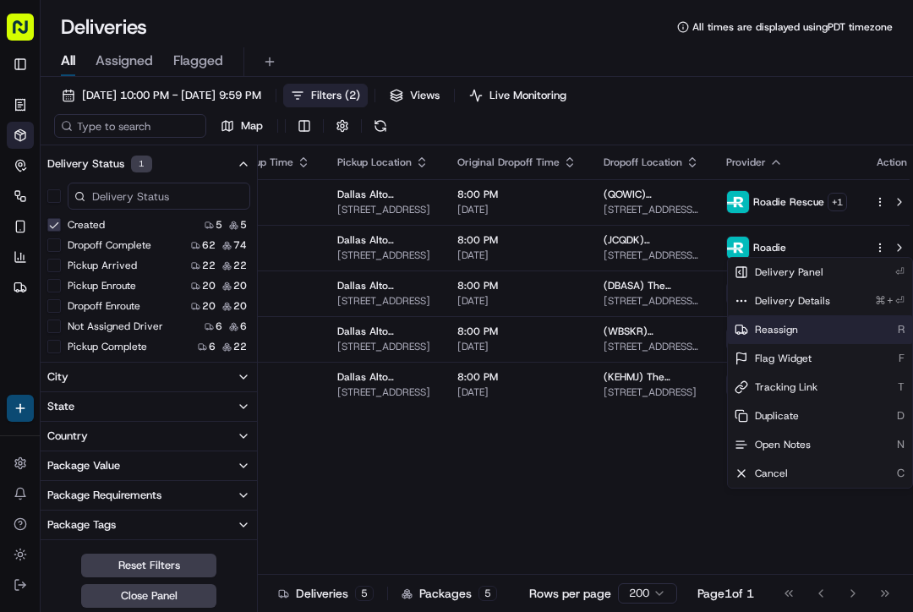
click at [787, 331] on span "Reassign" at bounding box center [776, 330] width 43 height 14
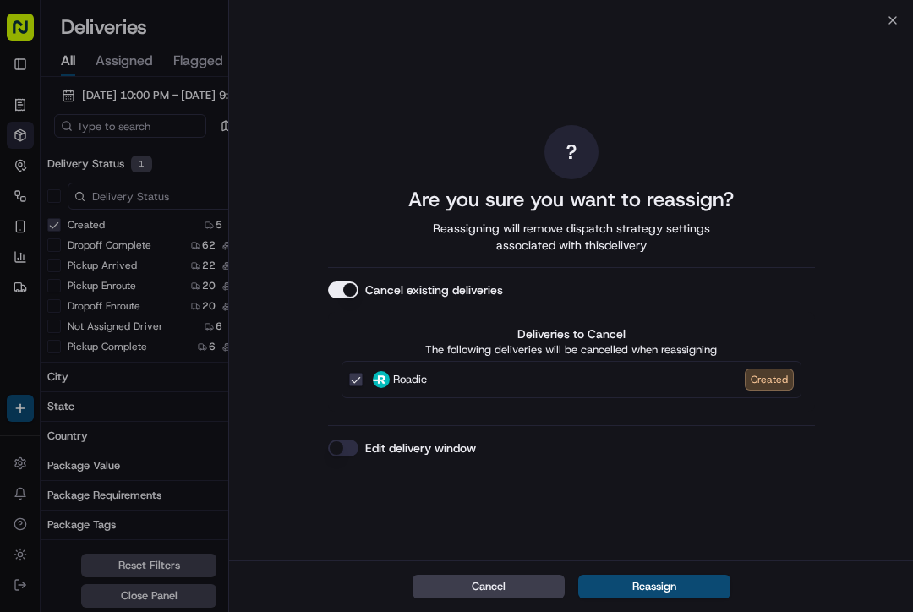
click at [345, 441] on button "Edit delivery window" at bounding box center [343, 448] width 30 height 17
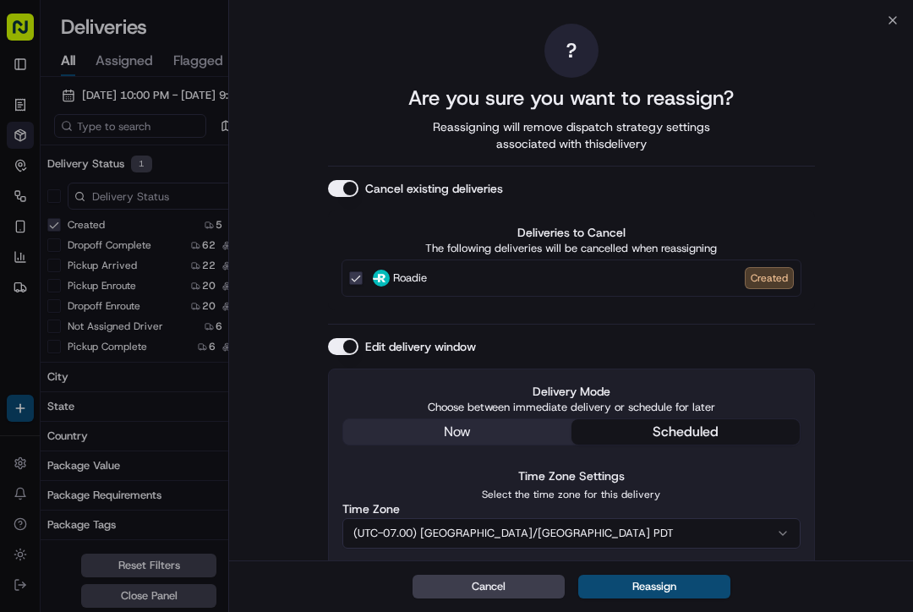
click at [485, 421] on div "Delivery Mode Choose between immediate delivery or schedule for later now sched…" at bounding box center [571, 532] width 487 height 326
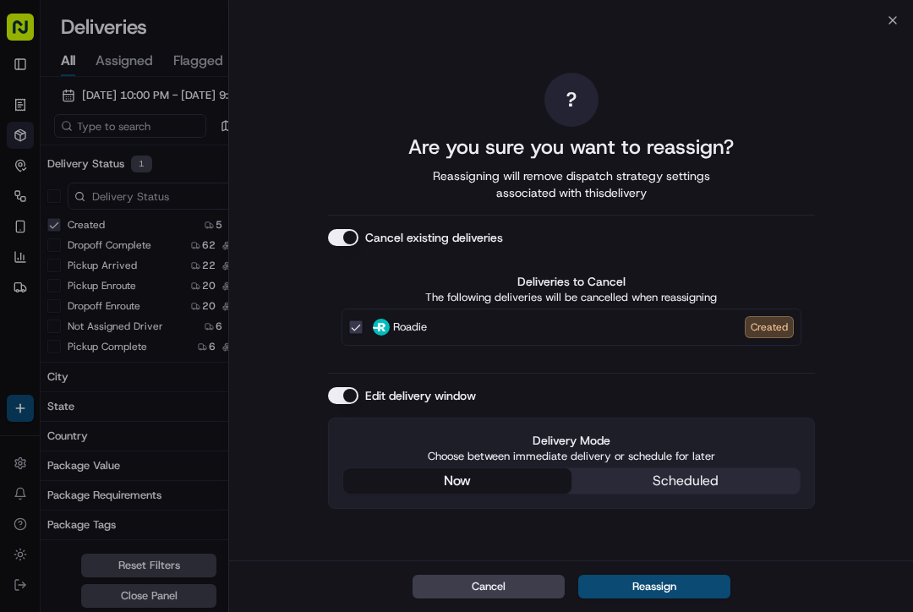
click at [666, 579] on button "Reassign" at bounding box center [654, 587] width 152 height 24
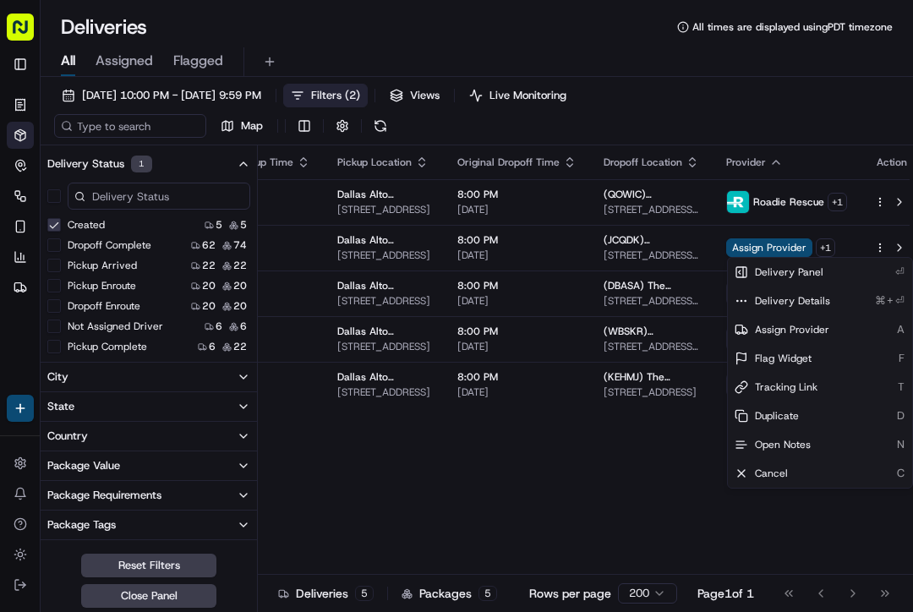
click at [754, 250] on span "Assign Provider" at bounding box center [769, 247] width 86 height 19
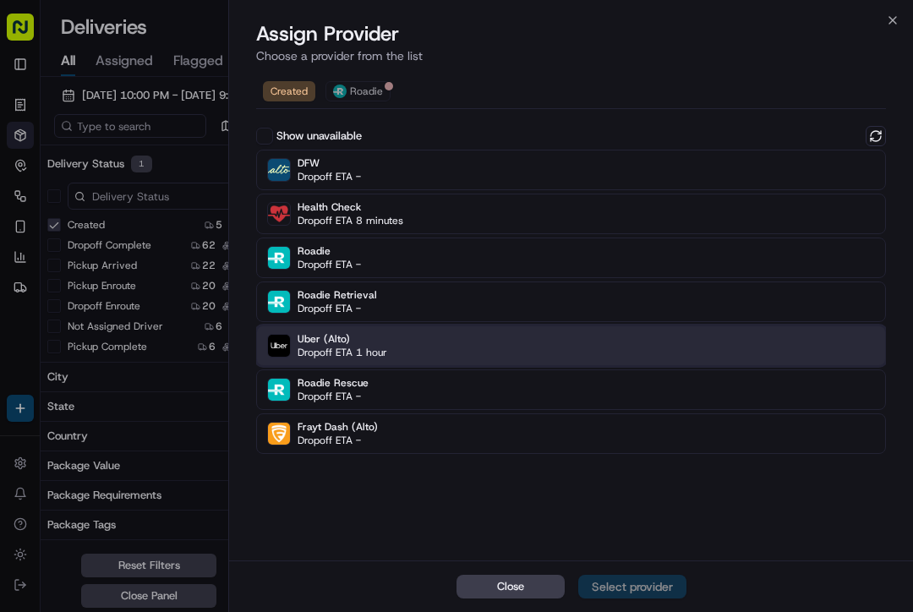
click at [655, 347] on div "Uber (Alto) Dropoff ETA 1 hour" at bounding box center [571, 346] width 630 height 41
click at [638, 580] on div "Assign Provider" at bounding box center [632, 586] width 83 height 17
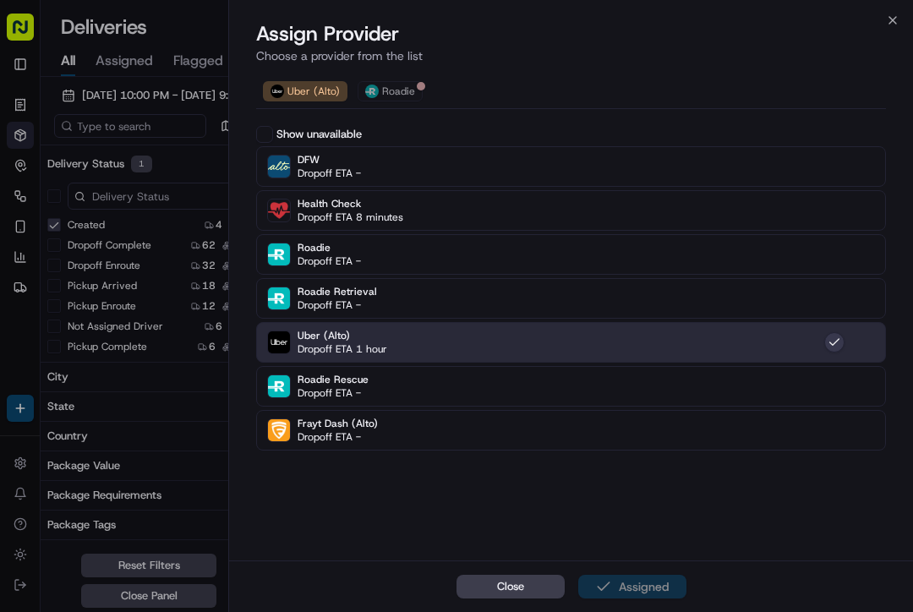
click at [529, 580] on button "Close" at bounding box center [511, 587] width 108 height 24
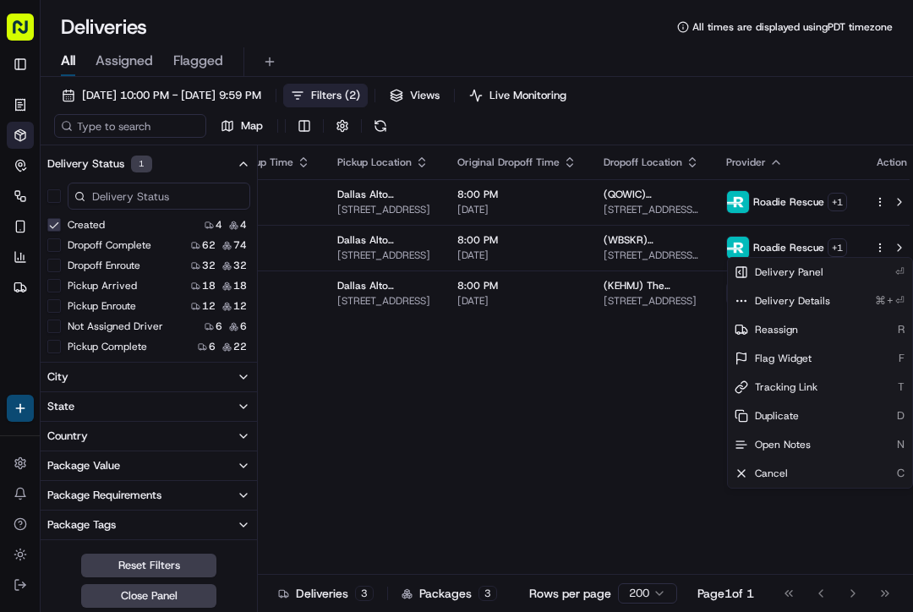
click at [633, 481] on div "Status Original Pickup Time Pickup Location Original Dropoff Time Dropoff Locat…" at bounding box center [512, 375] width 821 height 460
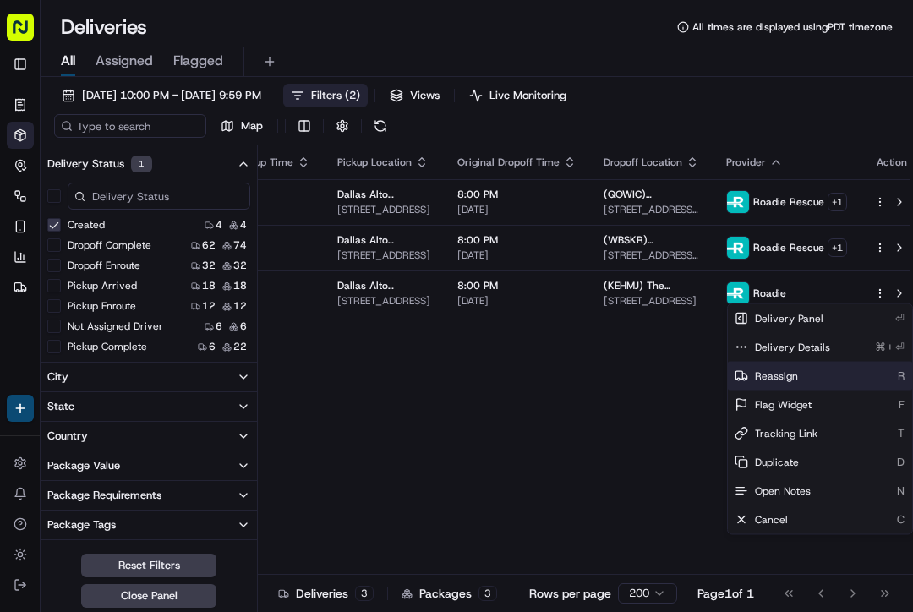
click at [776, 378] on span "Reassign" at bounding box center [776, 377] width 43 height 14
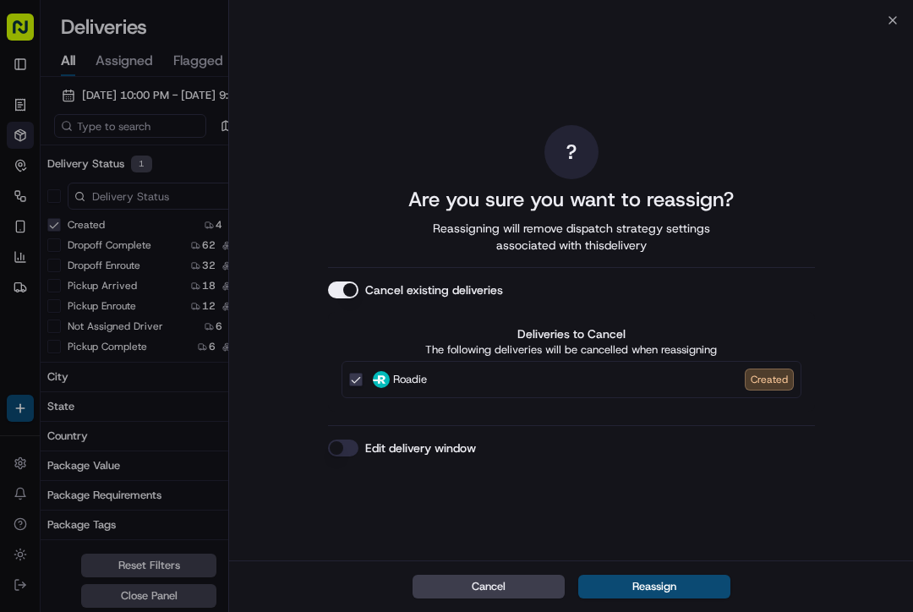
click at [343, 447] on button "Edit delivery window" at bounding box center [343, 448] width 30 height 17
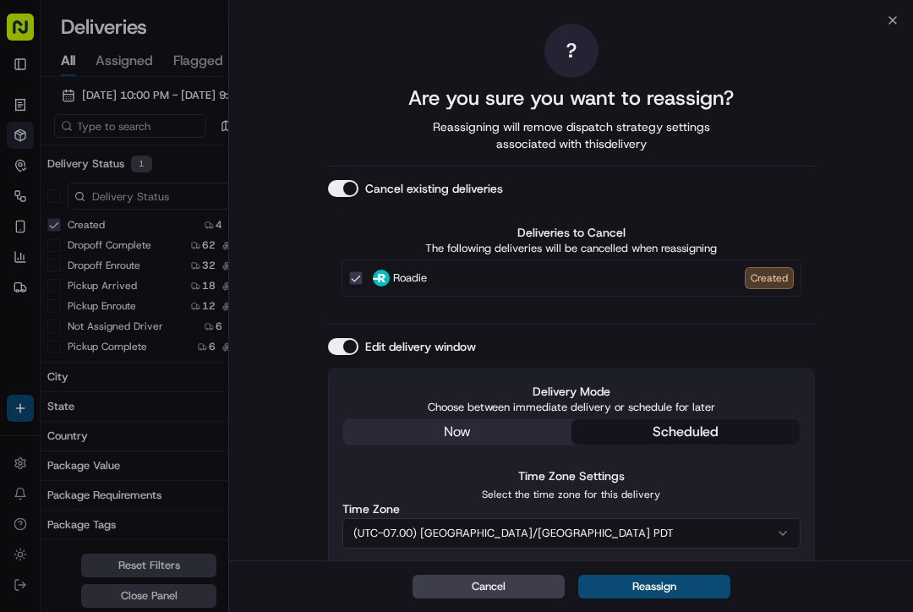
click at [503, 425] on div "Delivery Mode Choose between immediate delivery or schedule for later now sched…" at bounding box center [571, 532] width 487 height 326
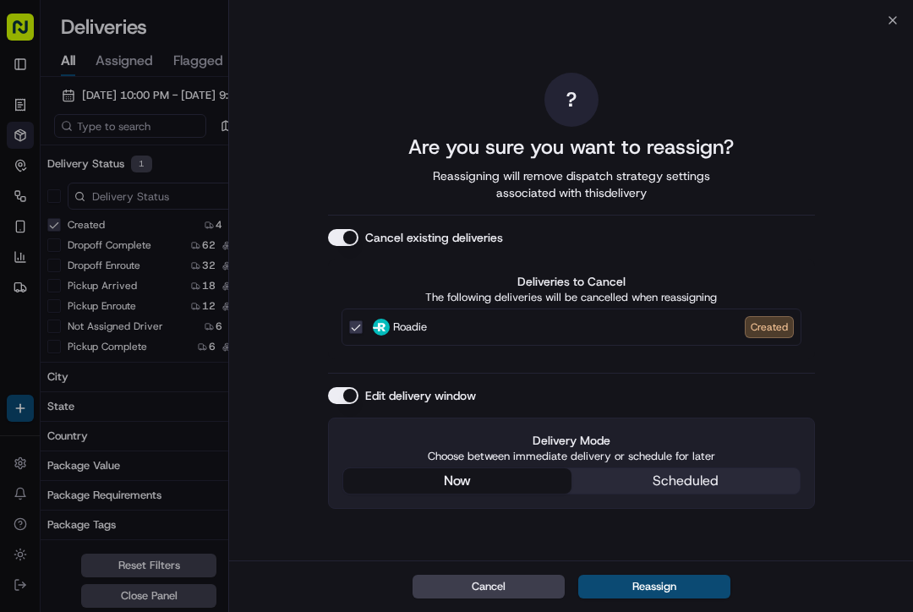
click at [655, 580] on button "Reassign" at bounding box center [654, 587] width 152 height 24
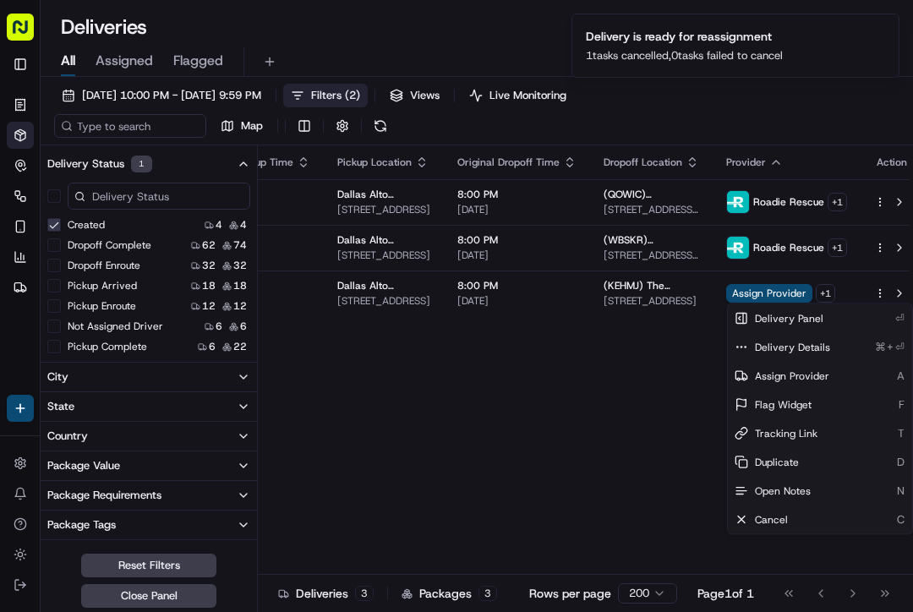
click at [726, 300] on span "Assign Provider" at bounding box center [769, 293] width 86 height 19
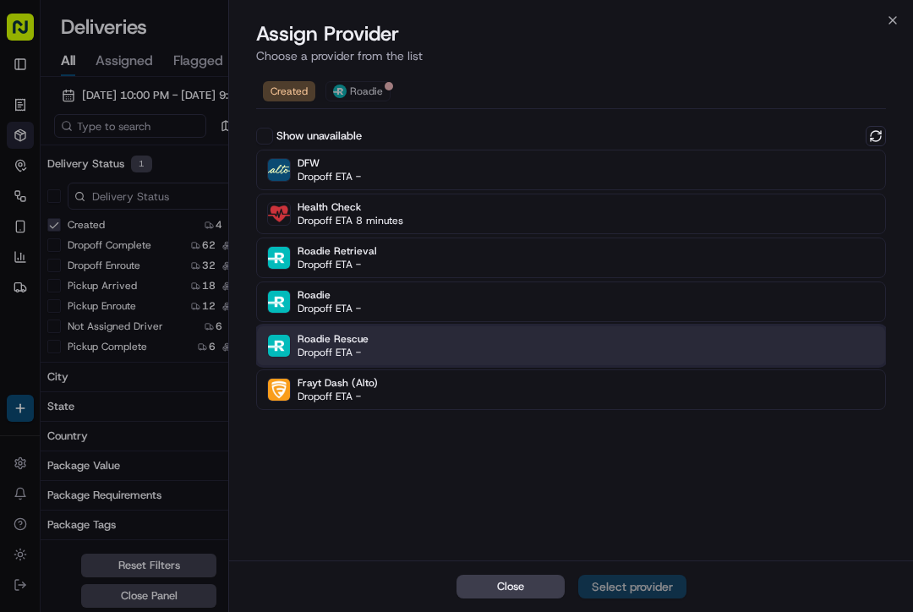
click at [497, 340] on div "Roadie Rescue Dropoff ETA -" at bounding box center [571, 346] width 630 height 41
click at [641, 580] on div "Assign Provider" at bounding box center [632, 586] width 83 height 17
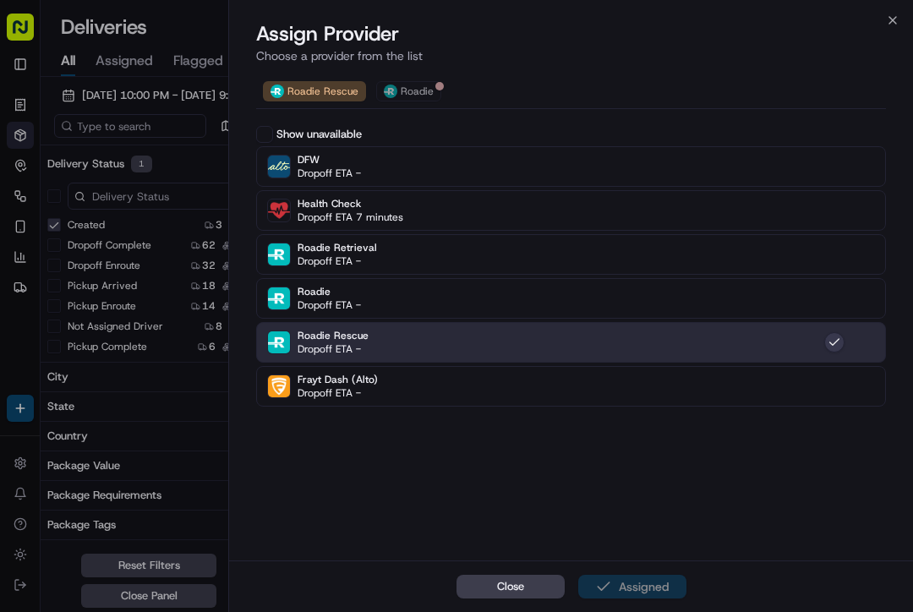
click at [521, 570] on div "Close Assigned" at bounding box center [571, 587] width 684 height 52
click at [516, 596] on button "Close" at bounding box center [511, 587] width 108 height 24
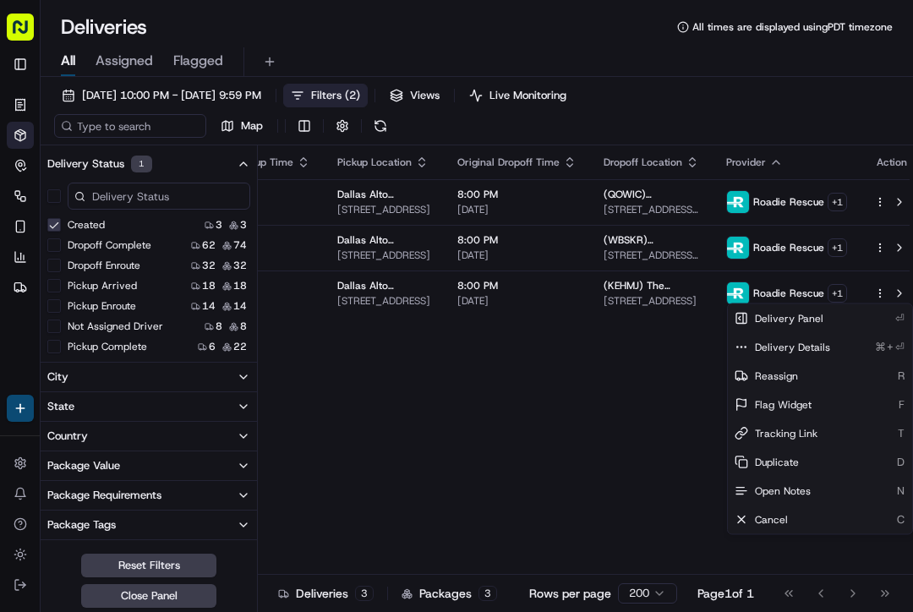
click at [48, 201] on button "button" at bounding box center [54, 196] width 14 height 14
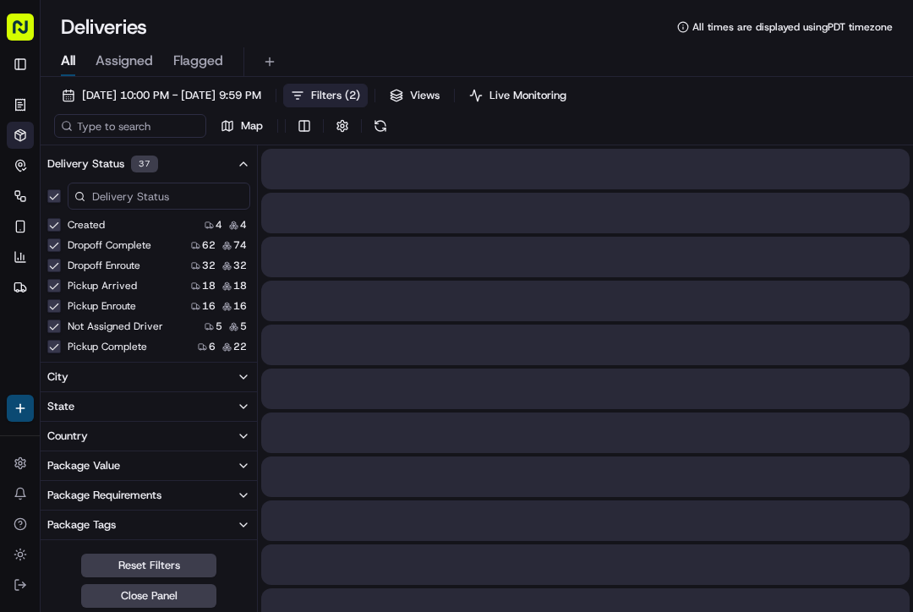
click at [49, 178] on button "Delivery Status 37" at bounding box center [149, 164] width 217 height 30
